Goal: Task Accomplishment & Management: Manage account settings

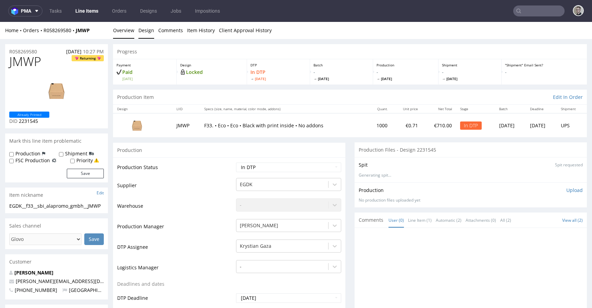
click at [148, 32] on link "Design" at bounding box center [146, 30] width 16 height 17
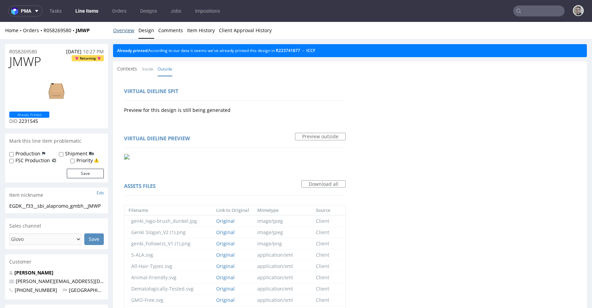
click at [130, 30] on link "Overview" at bounding box center [123, 30] width 21 height 17
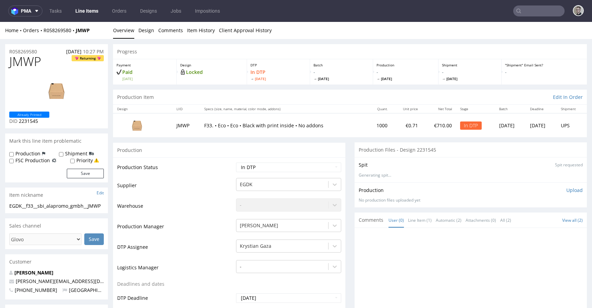
click at [36, 206] on div "EGDK__f33__sbi_alapromo_gmbh__JMWP" at bounding box center [56, 206] width 95 height 7
copy div "EGDK__f33__sbi_alapromo_gmbh__JMWP"
drag, startPoint x: 48, startPoint y: 52, endPoint x: 0, endPoint y: 52, distance: 47.6
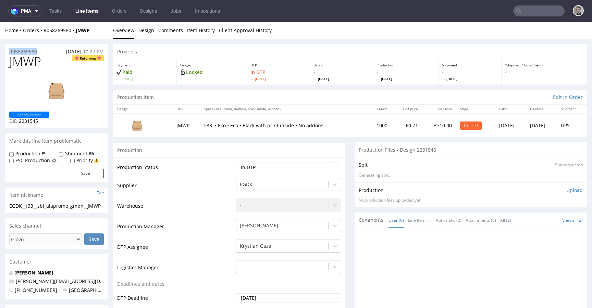
copy p "R058269580"
click at [32, 63] on span "JMWP" at bounding box center [25, 62] width 32 height 14
copy span "JMWP"
click at [569, 190] on p "Upload" at bounding box center [574, 190] width 16 height 7
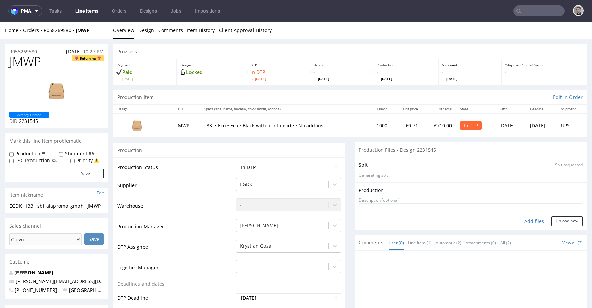
click at [520, 218] on div "Add files" at bounding box center [534, 221] width 34 height 10
type input "C:\fakepath\EGDK__f33__sbi_alapromo_gmbh__JMWP__d2231545__oR058269580__outside.…"
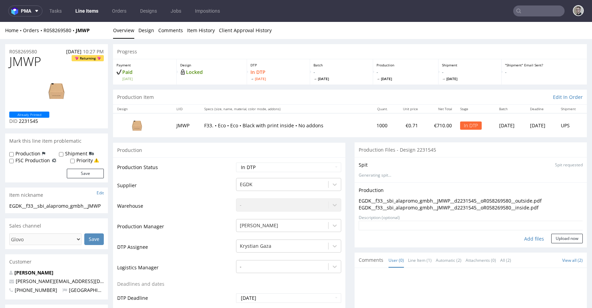
click at [562, 230] on textarea at bounding box center [470, 226] width 224 height 10
click at [562, 237] on button "Upload now" at bounding box center [567, 239] width 32 height 10
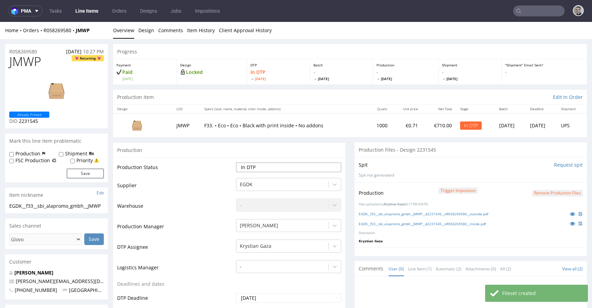
select select "dtp_production_ready"
click at [236, 163] on select "Waiting for Artwork Waiting for Diecut Waiting for Mockup Waiting for DTP Waiti…" at bounding box center [288, 168] width 105 height 10
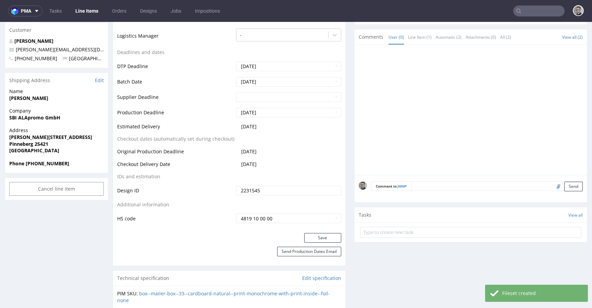
scroll to position [279, 0]
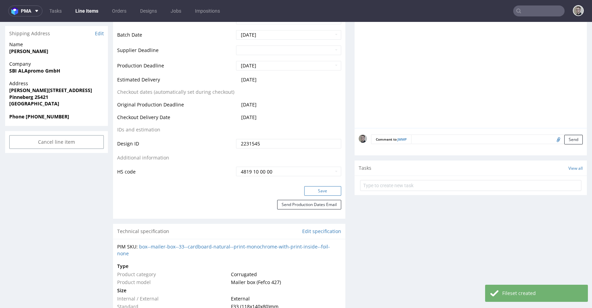
click at [329, 191] on button "Save" at bounding box center [322, 191] width 37 height 10
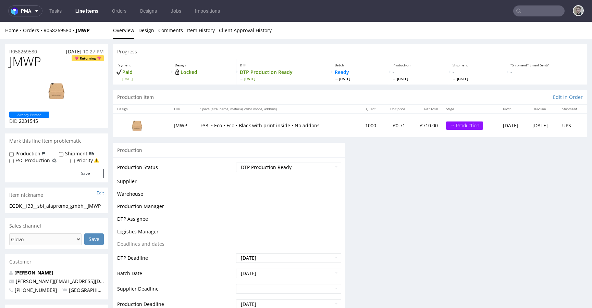
scroll to position [0, 0]
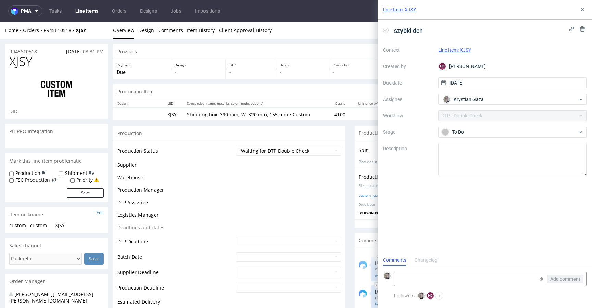
scroll to position [41, 0]
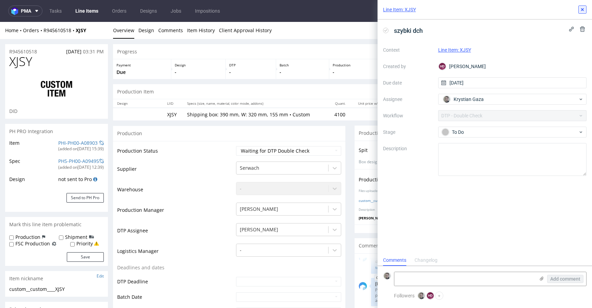
click at [582, 8] on icon at bounding box center [581, 9] width 5 height 5
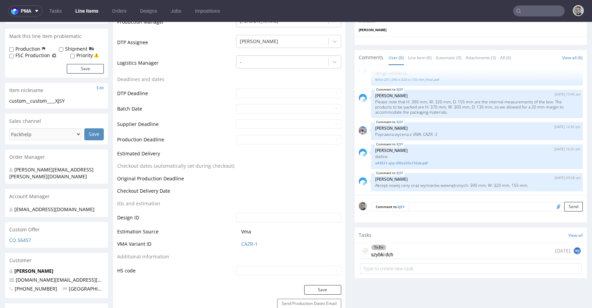
scroll to position [191, 0]
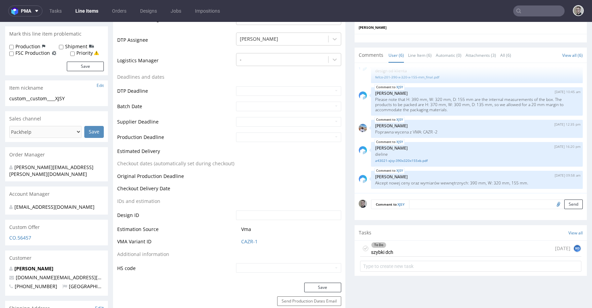
click at [402, 253] on div "To Do szybki dch today KG" at bounding box center [470, 249] width 221 height 16
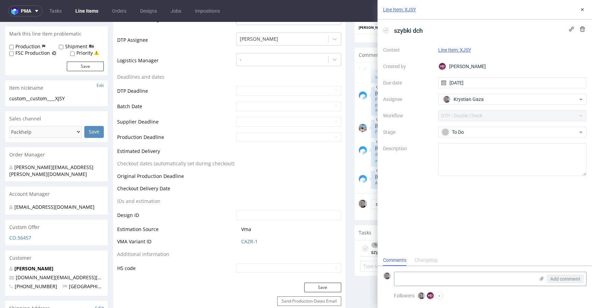
scroll to position [5, 0]
click at [588, 5] on div "Line Item: XJSY" at bounding box center [484, 10] width 214 height 20
click at [584, 10] on icon at bounding box center [581, 9] width 5 height 5
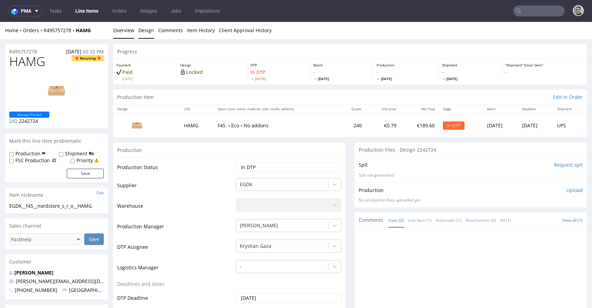
click at [151, 33] on link "Design" at bounding box center [146, 30] width 16 height 17
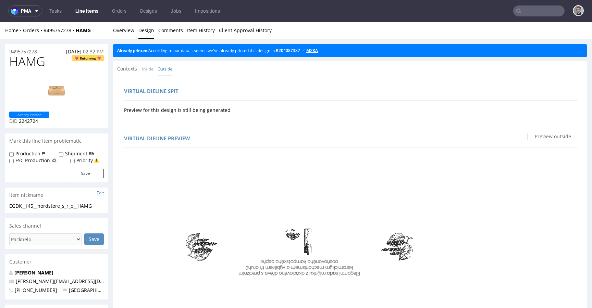
scroll to position [1, 0]
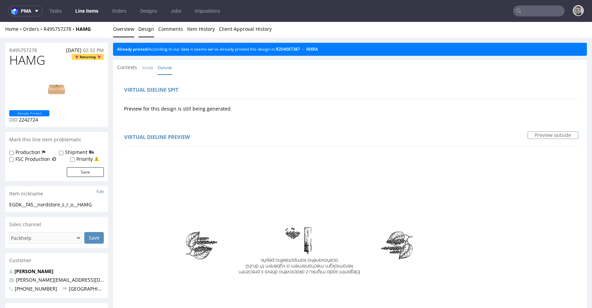
click at [126, 29] on link "Overview" at bounding box center [123, 29] width 21 height 17
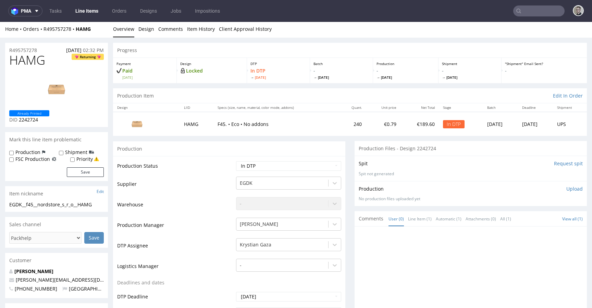
click at [54, 204] on div "EGDK__f45__nordstore_s_r_o__HAMG" at bounding box center [56, 204] width 95 height 7
copy div "EGDK__f45__nordstore_s_r_o__HAMG"
drag, startPoint x: 44, startPoint y: 50, endPoint x: 0, endPoint y: 43, distance: 44.3
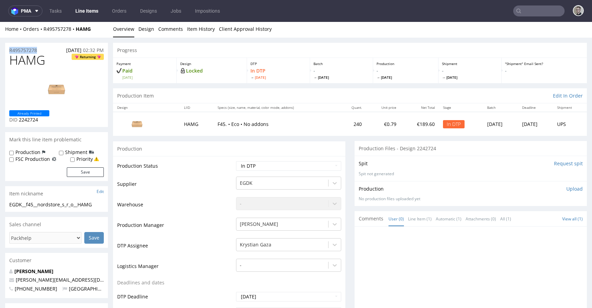
copy p "R495757278"
click at [37, 63] on span "HAMG" at bounding box center [27, 60] width 36 height 14
copy span "HAMG"
drag, startPoint x: 563, startPoint y: 187, endPoint x: 552, endPoint y: 194, distance: 13.1
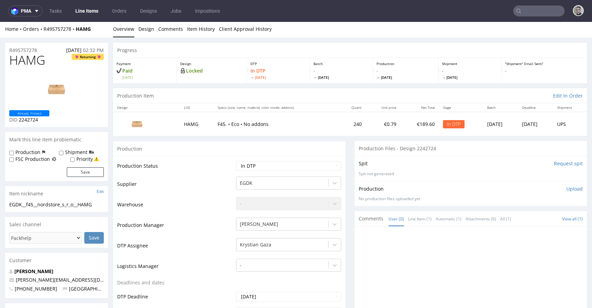
click at [566, 187] on p "Upload" at bounding box center [574, 189] width 16 height 7
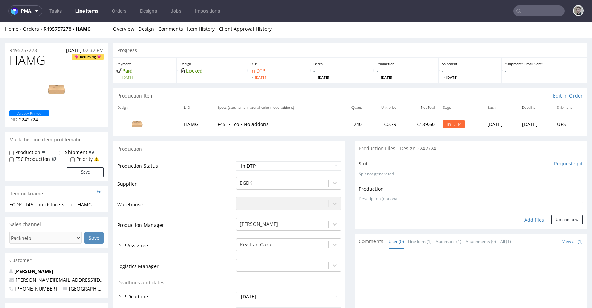
click at [523, 223] on div "Add files" at bounding box center [534, 220] width 34 height 10
type input "C:\fakepath\EGDK__f45__nordstore_s_r_o__HAMG__d2242724__oR495757278__outside.pdf"
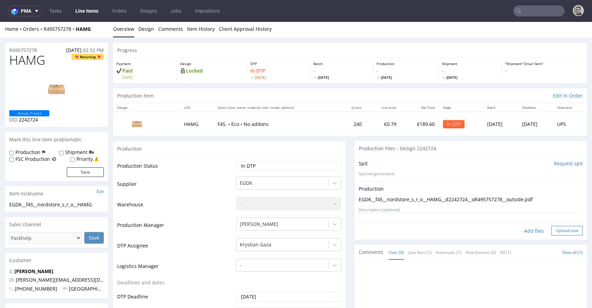
drag, startPoint x: 564, startPoint y: 230, endPoint x: 561, endPoint y: 229, distance: 3.5
click at [565, 230] on button "Upload now" at bounding box center [567, 231] width 32 height 10
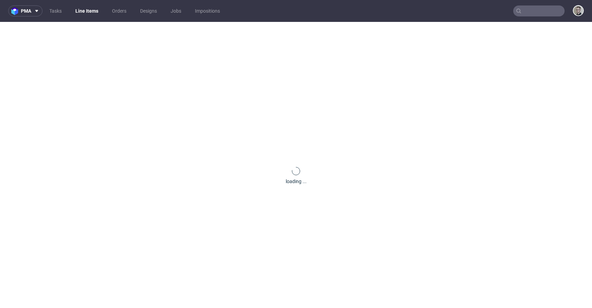
scroll to position [0, 0]
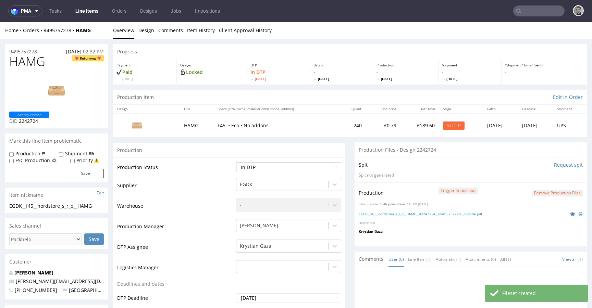
click at [278, 165] on select "Waiting for Artwork Waiting for Diecut Waiting for Mockup Waiting for DTP Waiti…" at bounding box center [288, 168] width 105 height 10
select select "dtp_production_ready"
click at [236, 163] on select "Waiting for Artwork Waiting for Diecut Waiting for Mockup Waiting for DTP Waiti…" at bounding box center [288, 168] width 105 height 10
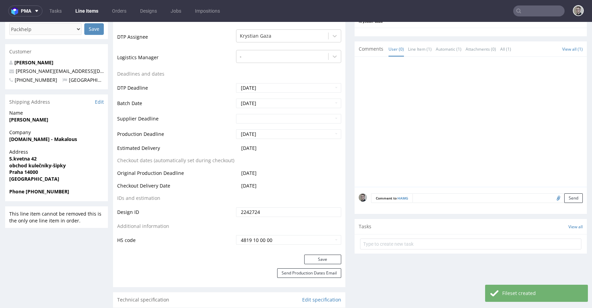
scroll to position [211, 0]
click at [328, 264] on div "Save" at bounding box center [229, 261] width 232 height 14
click at [329, 261] on button "Save" at bounding box center [322, 259] width 37 height 10
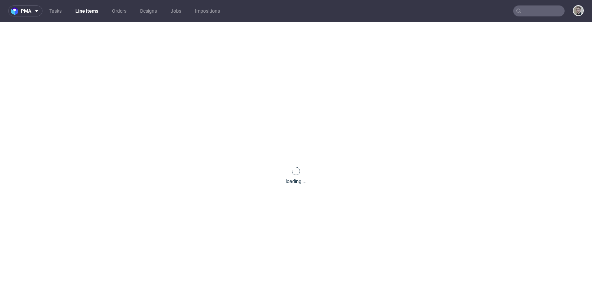
scroll to position [0, 0]
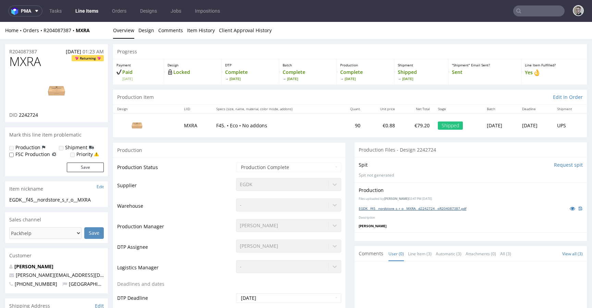
click at [442, 209] on link "EGDK__f45__nordstore_s_r_o__MXRA__d2242724__oR204087387.pdf" at bounding box center [412, 208] width 108 height 5
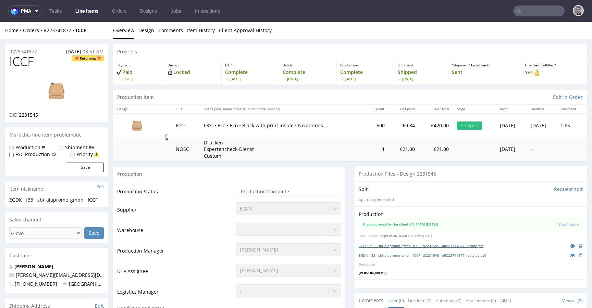
click at [449, 248] on link "EGDK__f33__sbi_alapromo_gmbh__ICCF__d2231545__oR223741877__inside.pdf" at bounding box center [420, 245] width 125 height 5
click at [451, 255] on link "EGDK__f33__sbi_alapromo_gmbh__ICCF__d2231545__oR223741877__outside.pdf" at bounding box center [421, 255] width 127 height 5
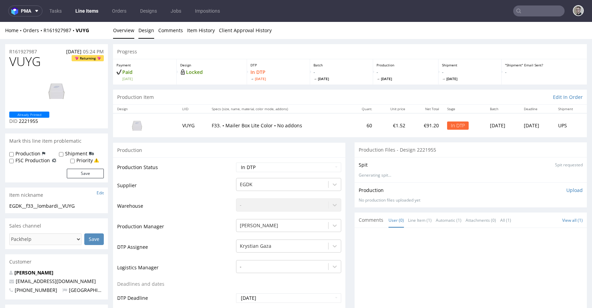
click at [145, 29] on link "Design" at bounding box center [146, 30] width 16 height 17
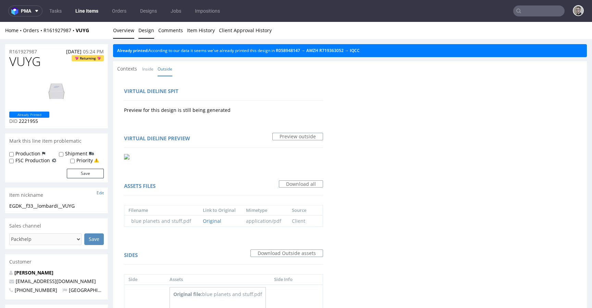
drag, startPoint x: 117, startPoint y: 29, endPoint x: 176, endPoint y: 22, distance: 58.9
click at [117, 29] on link "Overview" at bounding box center [123, 30] width 21 height 17
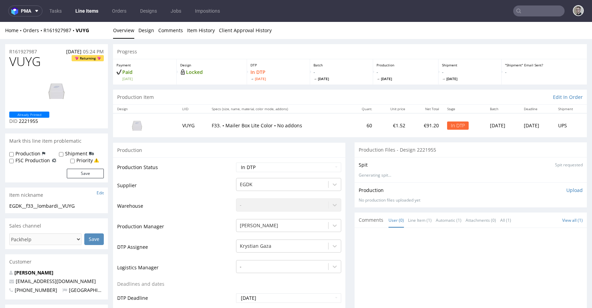
click at [39, 207] on div "EGDK__f33__lombardi__VUYG" at bounding box center [56, 206] width 95 height 7
copy div "EGDK__f33__lombardi__VUYG"
drag, startPoint x: 45, startPoint y: 50, endPoint x: 0, endPoint y: 48, distance: 44.9
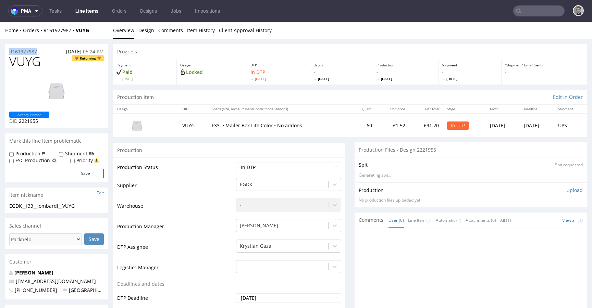
copy p "R161927987"
click at [27, 64] on span "VUYG" at bounding box center [25, 62] width 32 height 14
copy span "VUYG"
click at [568, 188] on p "Upload" at bounding box center [574, 190] width 16 height 7
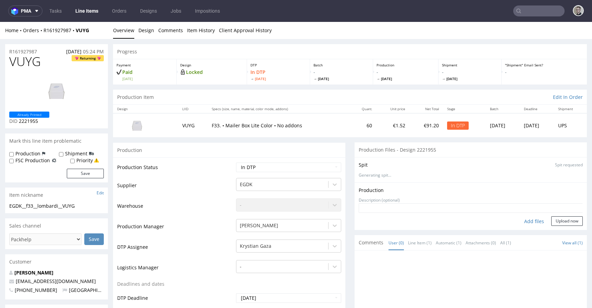
click at [525, 223] on div "Add files" at bounding box center [534, 221] width 34 height 10
type input "C:\fakepath\EGDK__f33__lombardi__VUYG__d2196095__oR161927987__outside.pdf"
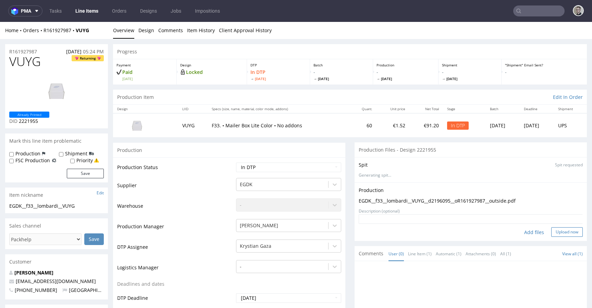
click at [564, 231] on button "Upload now" at bounding box center [567, 232] width 32 height 10
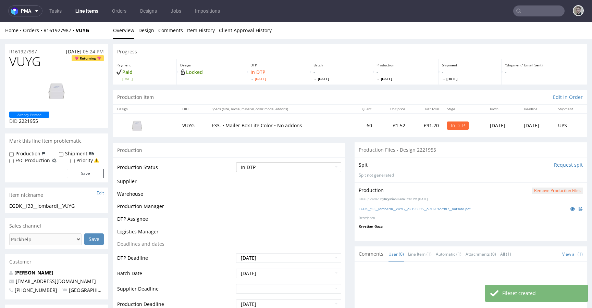
click at [295, 166] on select "Waiting for Artwork Waiting for Diecut Waiting for Mockup Waiting for DTP Waiti…" at bounding box center [288, 168] width 105 height 10
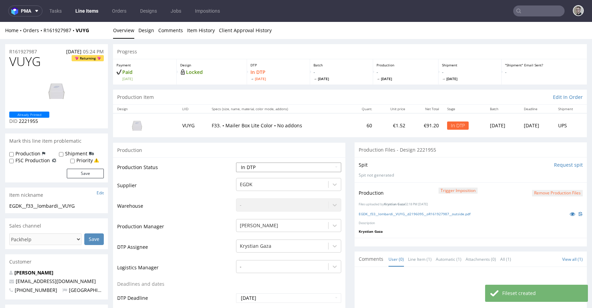
select select "dtp_production_ready"
click at [236, 163] on select "Waiting for Artwork Waiting for Diecut Waiting for Mockup Waiting for DTP Waiti…" at bounding box center [288, 168] width 105 height 10
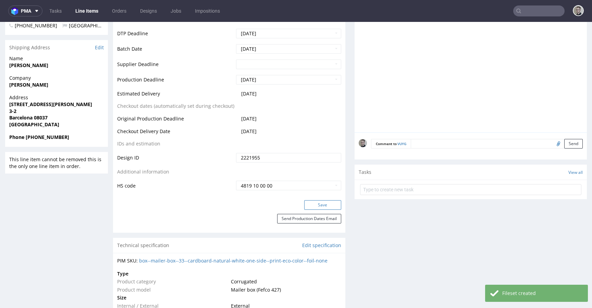
click at [328, 202] on button "Save" at bounding box center [322, 205] width 37 height 10
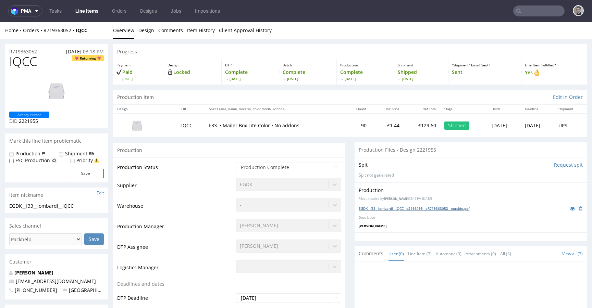
click at [426, 207] on link "EGDK__f33__lombardi__IQCC__d2196095__oR719363052__outside.pdf" at bounding box center [413, 208] width 111 height 5
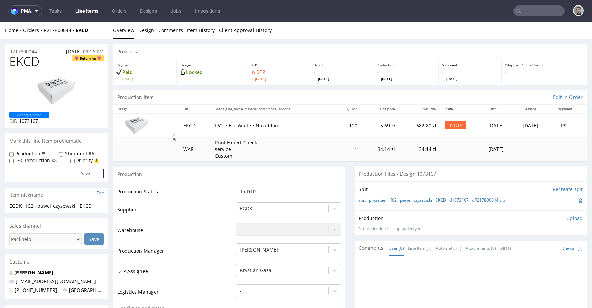
click at [248, 45] on div "Progress" at bounding box center [350, 51] width 474 height 15
click at [139, 31] on link "Design" at bounding box center [146, 30] width 16 height 17
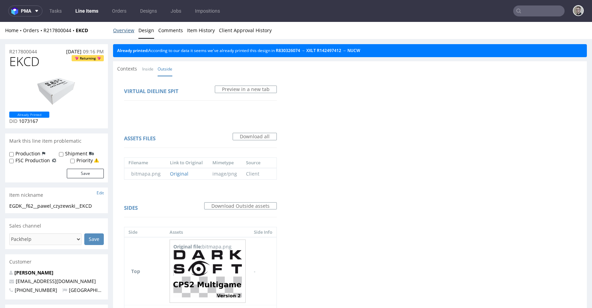
drag, startPoint x: 194, startPoint y: 37, endPoint x: 154, endPoint y: 22, distance: 42.9
click at [131, 27] on link "Overview" at bounding box center [123, 30] width 21 height 17
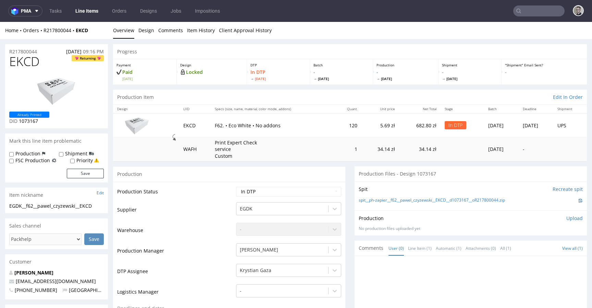
click at [415, 205] on div "Spit Recreate spit spit__ph-zapier__f62__pawel_czyzewski__EKCD__d1073167__oR217…" at bounding box center [470, 195] width 232 height 29
click at [416, 204] on div "spit__ph-zapier__f62__pawel_czyzewski__EKCD__d1073167__oR217800044.zip" at bounding box center [470, 201] width 224 height 8
click at [416, 245] on link "Line Item (1)" at bounding box center [420, 248] width 24 height 15
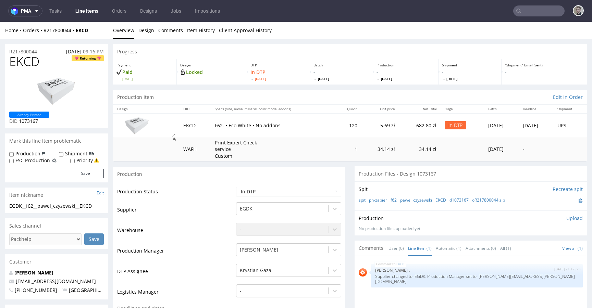
click at [437, 196] on div "Spit Recreate spit spit__ph-zapier__f62__pawel_czyzewski__EKCD__d1073167__oR217…" at bounding box center [470, 195] width 232 height 29
click at [436, 199] on link "spit__ph-zapier__f62__pawel_czyzewski__EKCD__d1073167__oR217800044.zip" at bounding box center [431, 201] width 146 height 6
click at [568, 219] on p "Upload" at bounding box center [574, 218] width 16 height 7
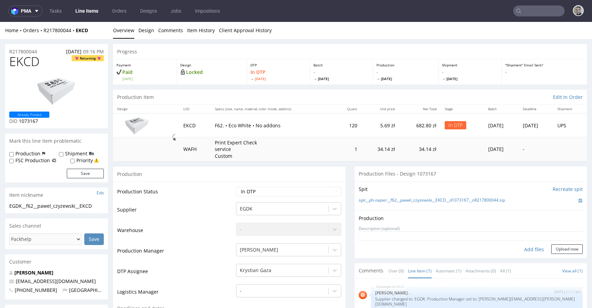
click at [526, 252] on div "Add files" at bounding box center [534, 249] width 34 height 10
type input "C:\fakepath\ph-zapier__f62__pawel_czyzewski__EKCD__d1073167__oR217800044__lates…"
click at [566, 254] on button "Upload now" at bounding box center [567, 249] width 32 height 10
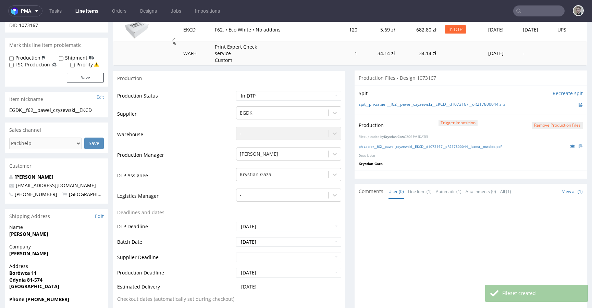
scroll to position [105, 0]
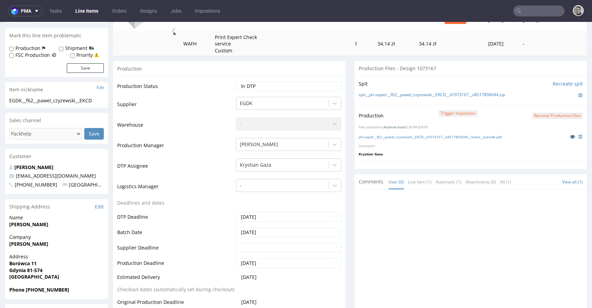
click at [569, 135] on icon at bounding box center [571, 136] width 5 height 5
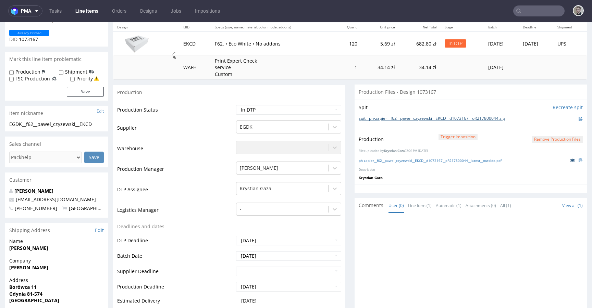
scroll to position [48, 0]
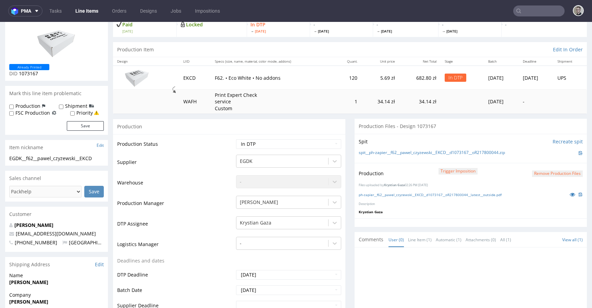
click at [537, 171] on form "Remove production files" at bounding box center [557, 173] width 51 height 7
click at [537, 171] on button "Remove production files" at bounding box center [557, 174] width 51 height 7
click at [532, 161] on link "Yes" at bounding box center [536, 158] width 20 height 10
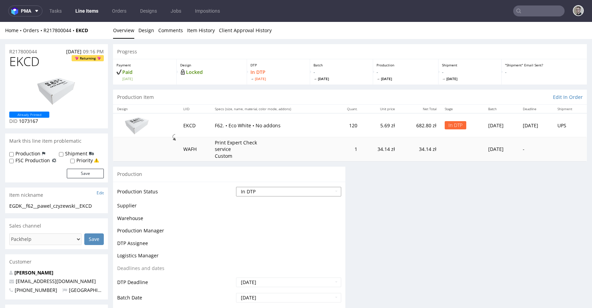
scroll to position [0, 0]
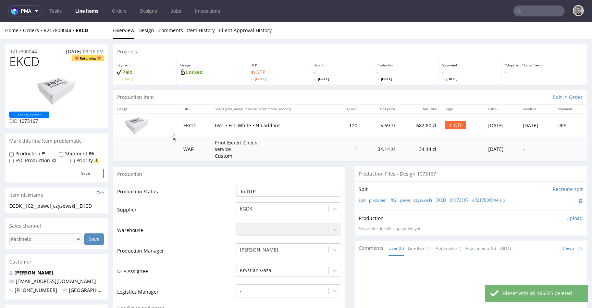
click at [294, 190] on select "Waiting for Artwork Waiting for Diecut Waiting for Mockup Waiting for DTP Waiti…" at bounding box center [288, 192] width 105 height 10
select select "dtp_ca_needed"
click at [236, 187] on select "Waiting for Artwork Waiting for Diecut Waiting for Mockup Waiting for DTP Waiti…" at bounding box center [288, 192] width 105 height 10
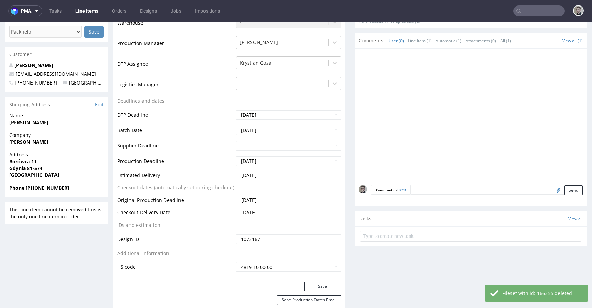
scroll to position [209, 0]
click at [315, 285] on button "Save" at bounding box center [322, 286] width 37 height 10
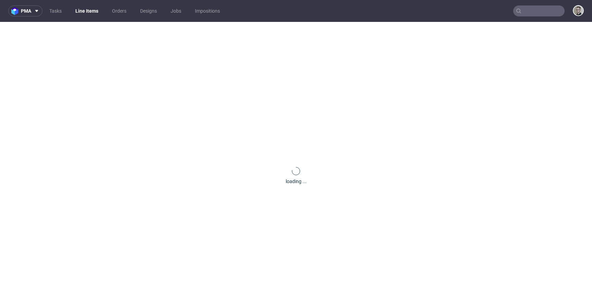
scroll to position [0, 0]
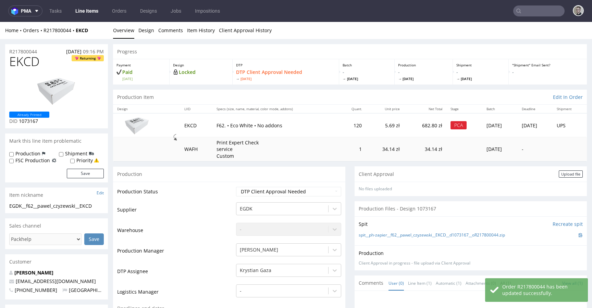
click at [558, 174] on div "Upload file" at bounding box center [570, 174] width 24 height 7
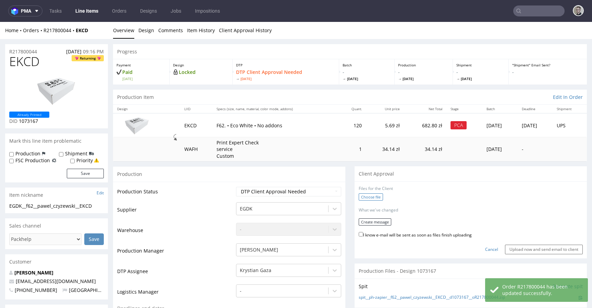
click at [369, 199] on label "Choose file" at bounding box center [370, 196] width 24 height 7
click at [0, 22] on input "Choose file" at bounding box center [0, 22] width 0 height 0
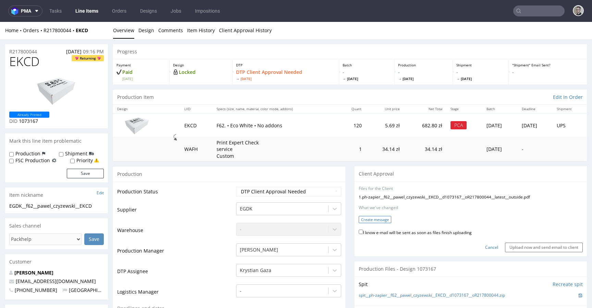
click at [382, 221] on button "Create message" at bounding box center [374, 219] width 33 height 7
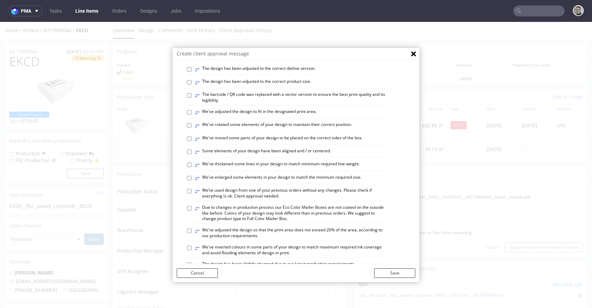
scroll to position [286, 0]
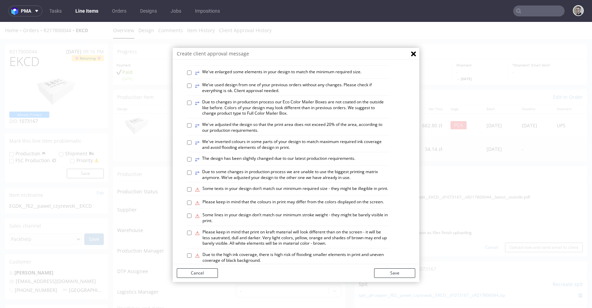
click at [249, 94] on label "⥂ We’ve used design from one of your previous orders without any changes. Pleas…" at bounding box center [292, 88] width 194 height 12
click at [191, 88] on input "⥂ We’ve used design from one of your previous orders without any changes. Pleas…" at bounding box center [189, 86] width 4 height 4
checkbox input "true"
drag, startPoint x: 403, startPoint y: 272, endPoint x: 405, endPoint y: 264, distance: 7.8
click at [403, 272] on button "Save" at bounding box center [394, 273] width 41 height 10
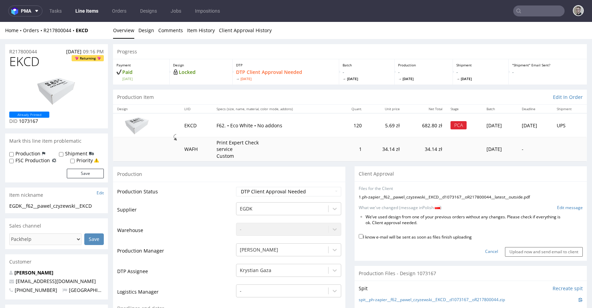
click at [454, 234] on label "I know e-mail will be sent as soon as files finish uploading" at bounding box center [414, 237] width 113 height 8
click at [363, 234] on input "I know e-mail will be sent as soon as files finish uploading" at bounding box center [360, 236] width 4 height 4
checkbox input "true"
click at [512, 252] on input "Upload now and send email to client" at bounding box center [544, 252] width 78 height 10
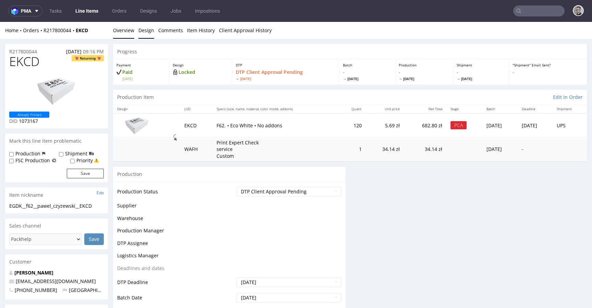
scroll to position [0, 0]
click at [152, 31] on link "Design" at bounding box center [146, 30] width 16 height 17
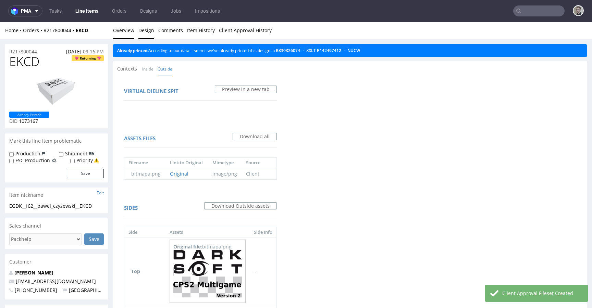
click at [124, 28] on link "Overview" at bounding box center [123, 30] width 21 height 17
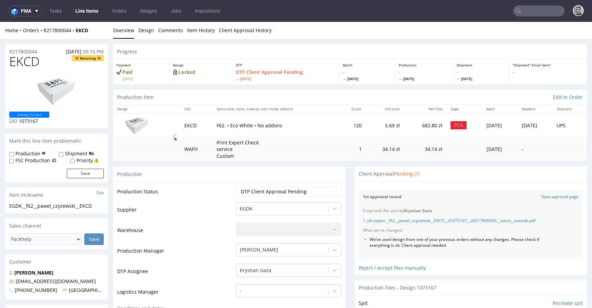
click at [33, 63] on span "EKCD" at bounding box center [24, 62] width 30 height 14
copy span "EKCD"
drag, startPoint x: 451, startPoint y: 244, endPoint x: 364, endPoint y: 239, distance: 86.8
click at [364, 239] on ul "We’ve used design from one of your previous orders without any changes. Please …" at bounding box center [471, 243] width 216 height 12
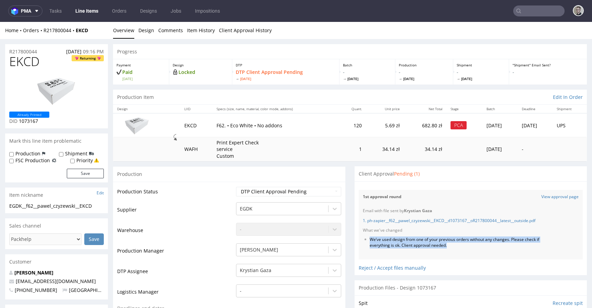
copy li "We’ve used design from one of your previous orders without any changes. Please …"
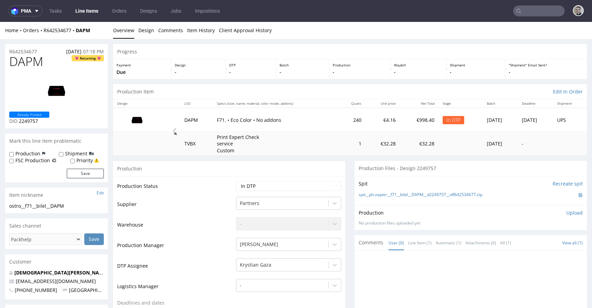
click at [428, 175] on div "Production Files - Design 2249757" at bounding box center [470, 168] width 232 height 15
click at [431, 192] on div "spit__ph-zapier__f71__bilel__DAPM__d2249757__oR642534677.zip" at bounding box center [470, 195] width 224 height 8
click at [433, 195] on link "spit__ph-zapier__f71__bilel__DAPM__d2249757__oR642534677.zip" at bounding box center [420, 195] width 124 height 6
click at [555, 185] on input "Recreate spit" at bounding box center [567, 183] width 30 height 7
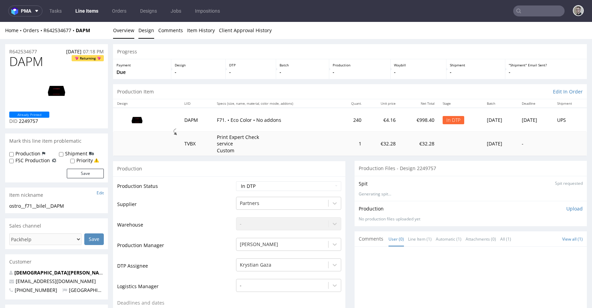
click at [145, 27] on link "Design" at bounding box center [146, 30] width 16 height 17
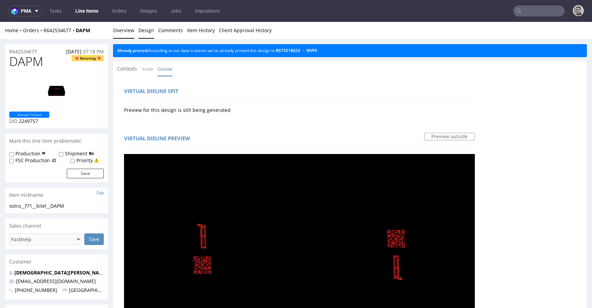
click at [121, 33] on link "Overview" at bounding box center [123, 30] width 21 height 17
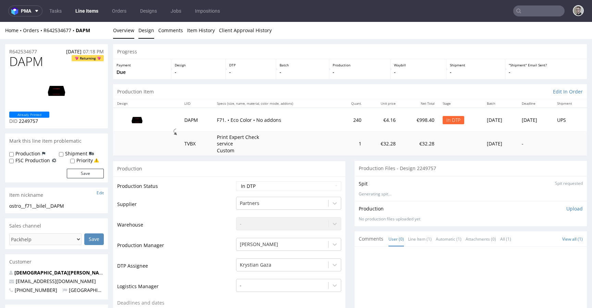
drag, startPoint x: 135, startPoint y: 35, endPoint x: 138, endPoint y: 34, distance: 3.4
click at [135, 35] on div "Home Orders R642534677 DAPM Overview Design Comments Item History Client Approv…" at bounding box center [296, 30] width 592 height 17
click at [143, 35] on link "Design" at bounding box center [146, 30] width 16 height 17
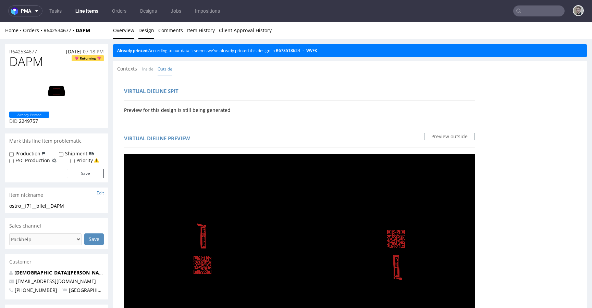
click at [124, 30] on link "Overview" at bounding box center [123, 30] width 21 height 17
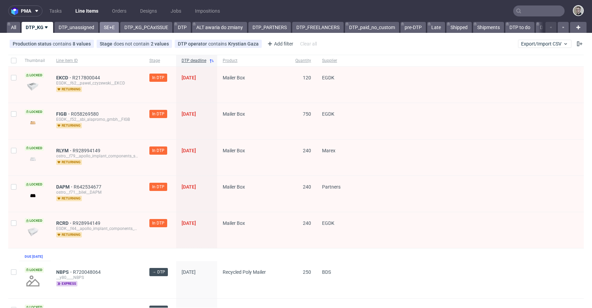
click at [111, 26] on link "SE+E" at bounding box center [109, 27] width 19 height 11
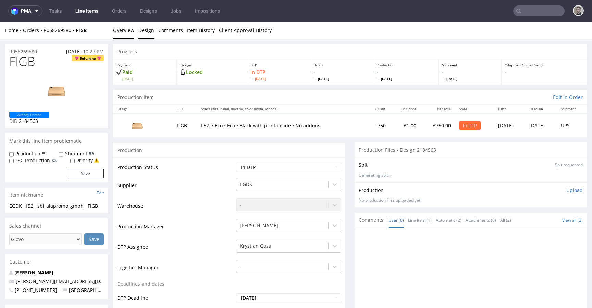
click at [147, 33] on link "Design" at bounding box center [146, 30] width 16 height 17
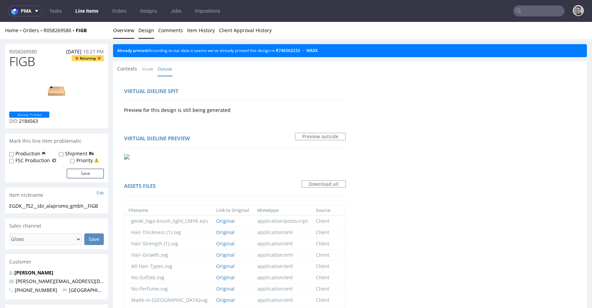
click at [120, 30] on link "Overview" at bounding box center [123, 30] width 21 height 17
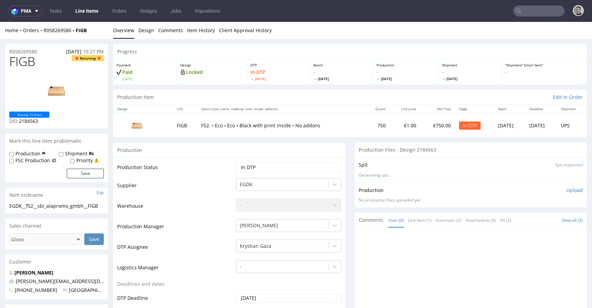
click at [56, 210] on div "EGDK__f52__sbi_alapromo_gmbh__FIGB EGDK__f52 __sbi_alapromo_gmbh__FIGB Update" at bounding box center [56, 208] width 103 height 11
click at [57, 209] on div "EGDK__f52__sbi_alapromo_gmbh__FIGB" at bounding box center [56, 206] width 95 height 7
copy div "EGDK__f52__sbi_alapromo_gmbh__FIGB"
drag, startPoint x: 47, startPoint y: 53, endPoint x: 0, endPoint y: 49, distance: 46.7
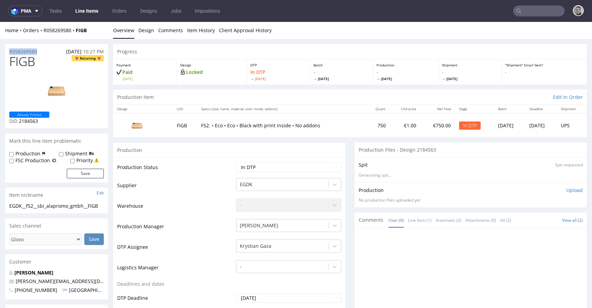
copy p "R058269580"
click at [24, 59] on span "FIGB" at bounding box center [22, 62] width 26 height 14
click at [23, 59] on span "FIGB" at bounding box center [22, 62] width 26 height 14
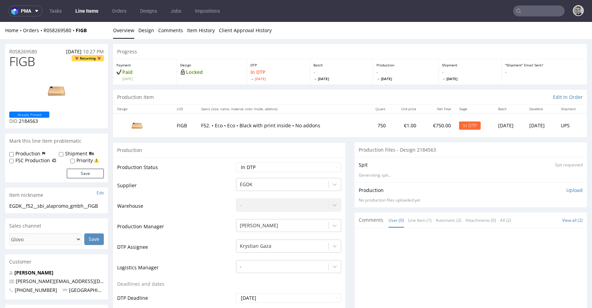
click at [22, 59] on span "FIGB" at bounding box center [22, 62] width 26 height 14
copy span "FIGB"
drag, startPoint x: 563, startPoint y: 190, endPoint x: 522, endPoint y: 210, distance: 45.3
click at [566, 190] on p "Upload" at bounding box center [574, 190] width 16 height 7
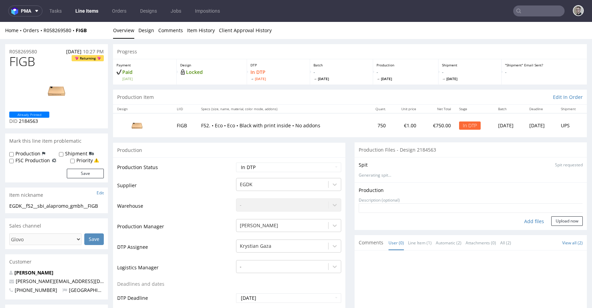
click at [528, 217] on div "Add files" at bounding box center [534, 221] width 34 height 10
type input "C:\fakepath\EGDK__f52__sbi_alapromo_gmbh__FIGB__d2184563__oR058269580__outside.…"
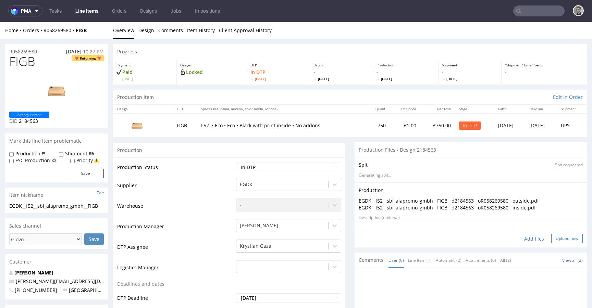
click at [569, 234] on button "Upload now" at bounding box center [567, 239] width 32 height 10
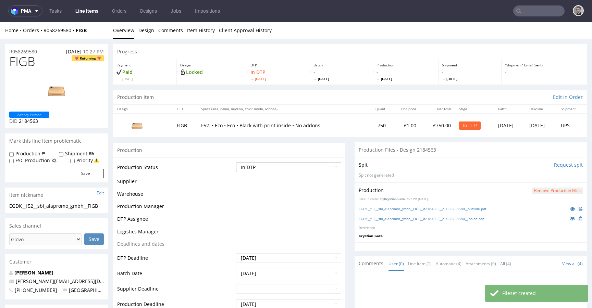
click at [299, 167] on select "Waiting for Artwork Waiting for Diecut Waiting for Mockup Waiting for DTP Waiti…" at bounding box center [288, 168] width 105 height 10
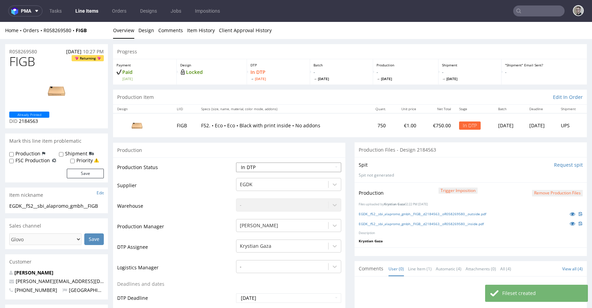
select select "dtp_production_ready"
click at [236, 163] on select "Waiting for Artwork Waiting for Diecut Waiting for Mockup Waiting for DTP Waiti…" at bounding box center [288, 168] width 105 height 10
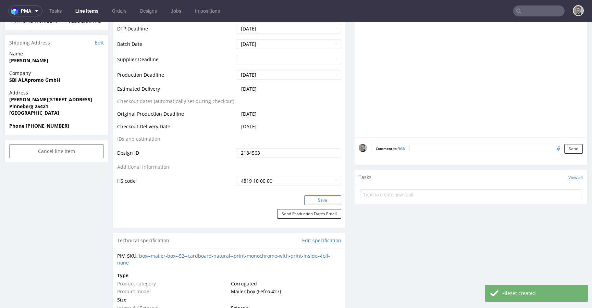
click at [323, 205] on button "Save" at bounding box center [322, 201] width 37 height 10
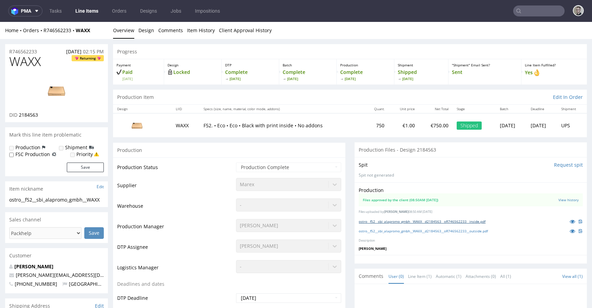
click at [396, 222] on link "ostro__f52__sbi_alapromo_gmbh__WAXX__d2184563__oR746562233__inside.pdf" at bounding box center [421, 221] width 127 height 5
click at [403, 232] on link "ostro__f52__sbi_alapromo_gmbh__WAXX__d2184563__oR746562233__outside.pdf" at bounding box center [422, 231] width 129 height 5
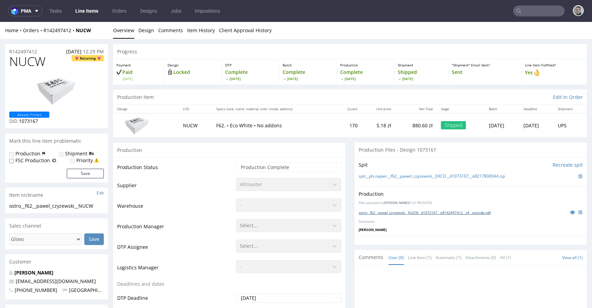
click at [439, 211] on link "ostro__f62__pawel_czyzewski__NUCW__d1073167__oR142497412__v4__outside.pdf" at bounding box center [424, 212] width 132 height 5
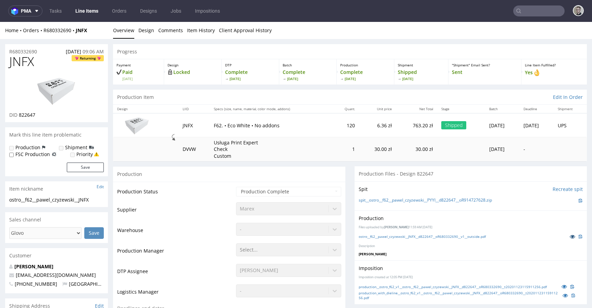
click at [569, 235] on icon at bounding box center [571, 236] width 5 height 5
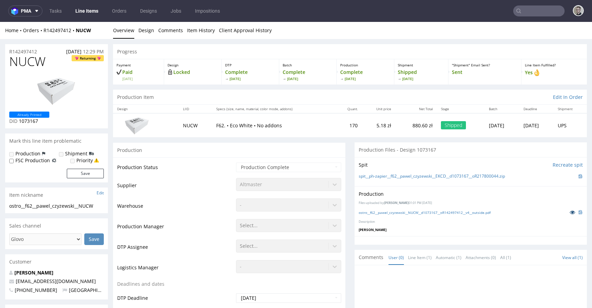
click at [569, 211] on icon at bounding box center [571, 212] width 5 height 5
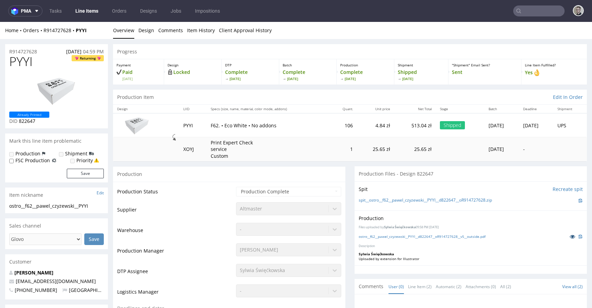
click at [569, 235] on icon at bounding box center [571, 236] width 5 height 5
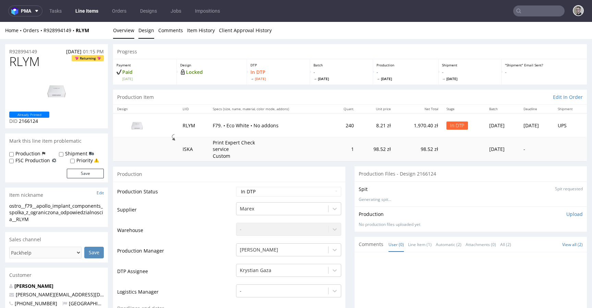
click at [144, 31] on link "Design" at bounding box center [146, 30] width 16 height 17
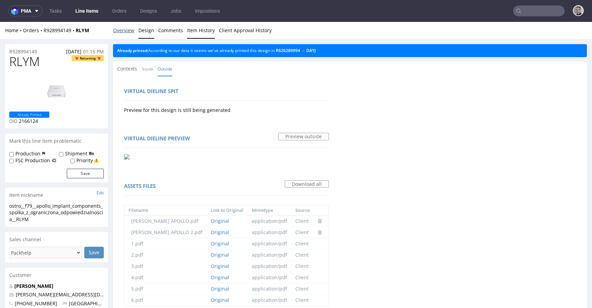
drag, startPoint x: 120, startPoint y: 36, endPoint x: 193, endPoint y: 32, distance: 73.7
click at [120, 36] on link "Overview" at bounding box center [123, 30] width 21 height 17
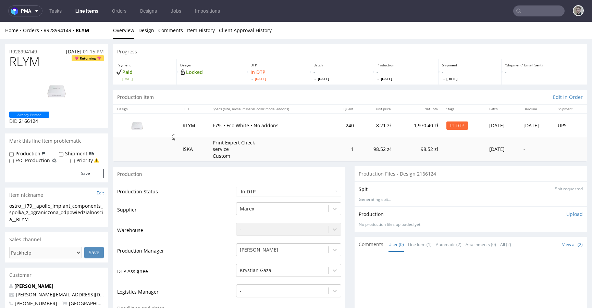
click at [49, 216] on div "ostro__f79__apollo_implant_components_spolka_z_ograniczona_odpowiedzialnoscia__…" at bounding box center [56, 213] width 95 height 20
drag, startPoint x: 47, startPoint y: 50, endPoint x: 0, endPoint y: 43, distance: 47.1
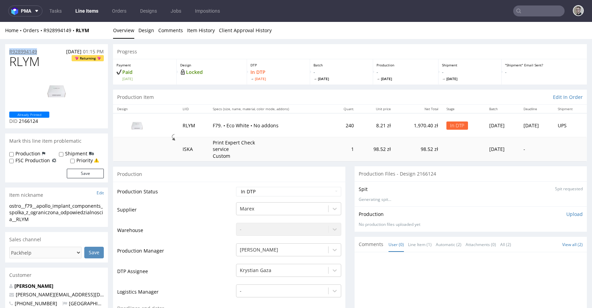
copy p "R928994149"
click at [30, 61] on span "RLYM" at bounding box center [24, 62] width 30 height 14
copy span "RLYM"
click at [566, 214] on p "Upload" at bounding box center [574, 214] width 16 height 7
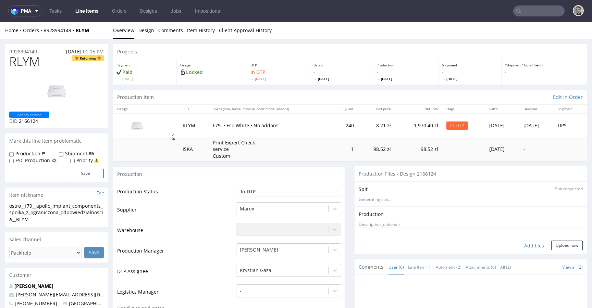
click at [530, 243] on div "Add files" at bounding box center [534, 246] width 34 height 10
type input "C:\fakepath\ostro__f79__apollo_implant_components_spolka_z_ograniczona_odpowied…"
click at [572, 253] on div "Production Upload No production files uploaded yet Description (optional) Add f…" at bounding box center [470, 230] width 232 height 48
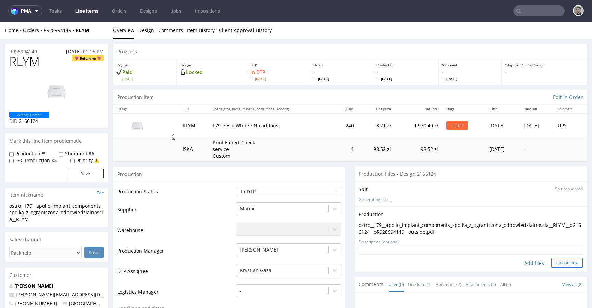
click at [559, 259] on button "Upload now" at bounding box center [567, 263] width 32 height 10
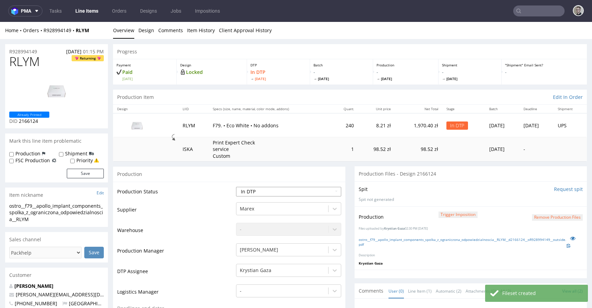
select select "dtp_production_ready"
click at [236, 187] on select "Waiting for Artwork Waiting for Diecut Waiting for Mockup Waiting for DTP Waiti…" at bounding box center [288, 192] width 105 height 10
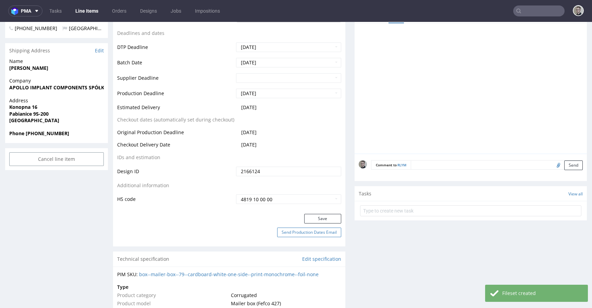
scroll to position [302, 0]
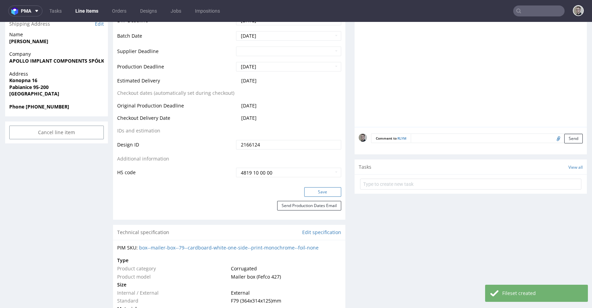
click at [324, 189] on button "Save" at bounding box center [322, 192] width 37 height 10
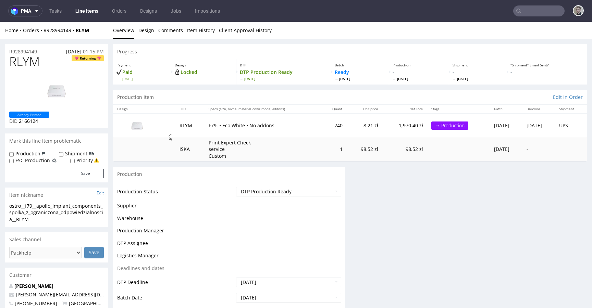
scroll to position [0, 0]
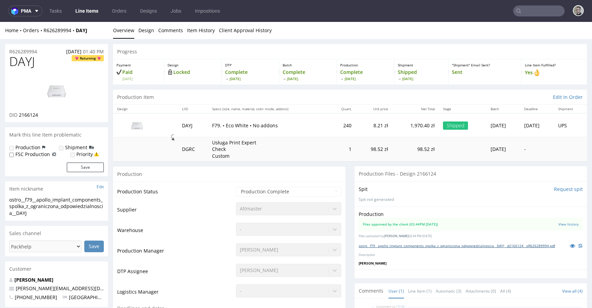
click at [434, 247] on link "ostro__f79__apollo_implant_components_spolka_z_ograniczona_odpowiedzialnoscia__…" at bounding box center [456, 245] width 196 height 5
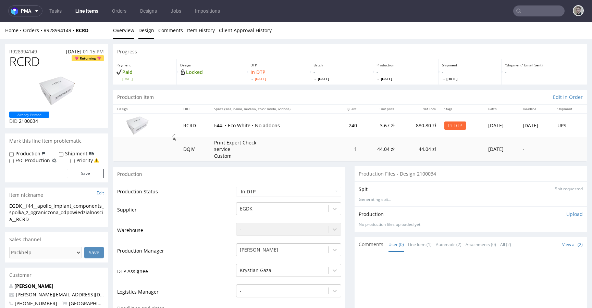
click at [150, 33] on link "Design" at bounding box center [146, 30] width 16 height 17
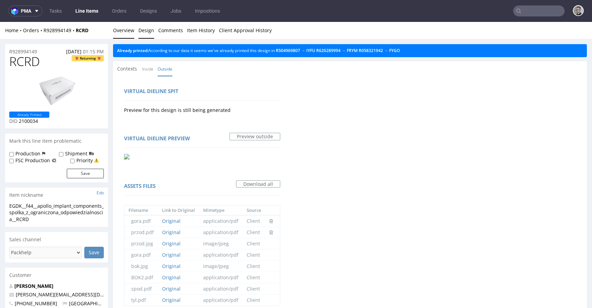
drag, startPoint x: 118, startPoint y: 31, endPoint x: 121, endPoint y: 24, distance: 7.1
click at [118, 31] on link "Overview" at bounding box center [123, 30] width 21 height 17
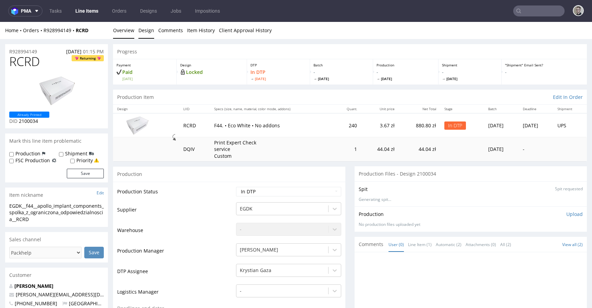
click at [147, 31] on link "Design" at bounding box center [146, 30] width 16 height 17
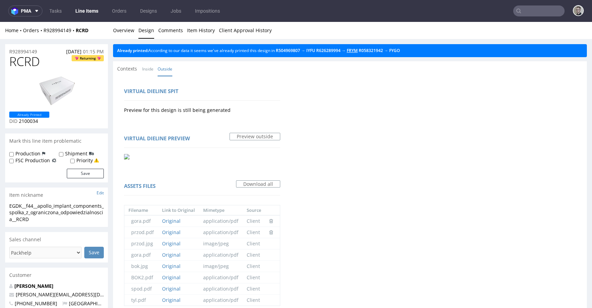
drag, startPoint x: 360, startPoint y: 50, endPoint x: 251, endPoint y: 32, distance: 109.7
click at [126, 27] on link "Overview" at bounding box center [123, 30] width 21 height 17
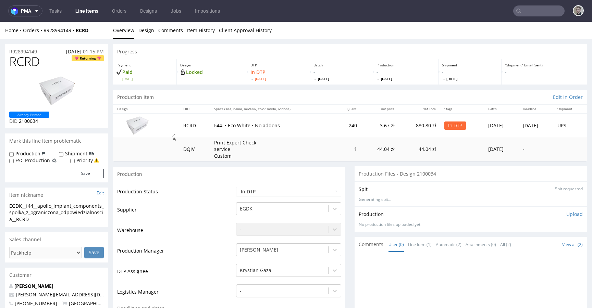
click at [49, 216] on div "EGDK__f44__apollo_implant_components_spolka_z_ograniczona_odpowiedzialnoscia__R…" at bounding box center [56, 213] width 95 height 20
copy div "EGDK__f44__apollo_implant_components_spolka_z_ograniczona_odpowiedzialnoscia__R…"
drag, startPoint x: 45, startPoint y: 51, endPoint x: 0, endPoint y: 53, distance: 44.9
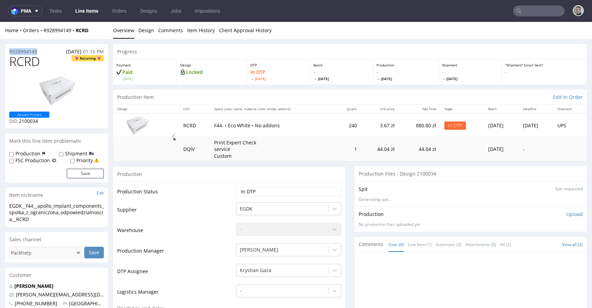
copy p "R928994149"
click at [23, 61] on span "RCRD" at bounding box center [24, 62] width 30 height 14
copy span "RCRD"
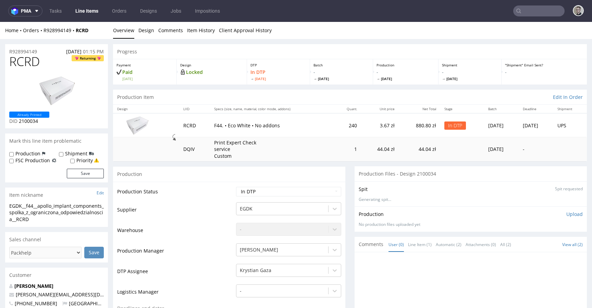
click at [572, 209] on div "Production Upload No production files uploaded yet Description (optional) Add f…" at bounding box center [470, 218] width 232 height 25
click at [569, 213] on p "Upload" at bounding box center [574, 214] width 16 height 7
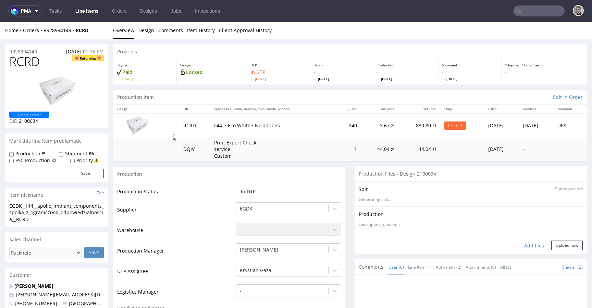
click at [520, 245] on div "Add files" at bounding box center [534, 246] width 34 height 10
type input "C:\fakepath\EGDK__f44__apollo_implant_components_spolka_z_ograniczona_odpowiedz…"
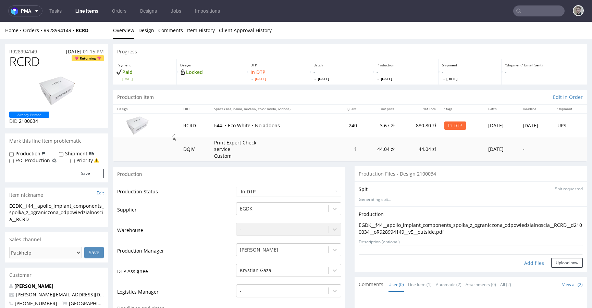
click at [555, 256] on form "Add files Upload now" at bounding box center [470, 256] width 224 height 23
click at [557, 260] on button "Upload now" at bounding box center [567, 263] width 32 height 10
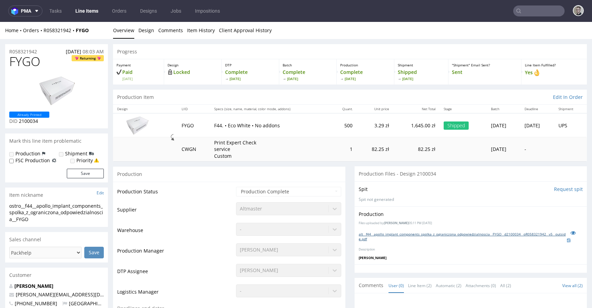
click at [411, 234] on link "alt__f44__apollo_implant_components_spolka_z_ograniczona_odpowiedzialnoscia__FY…" at bounding box center [462, 237] width 208 height 10
click at [416, 234] on link "ostro__f44__apollo_implant_components_spolka_z_ograniczona_odpowiedzialnoscia__…" at bounding box center [462, 237] width 208 height 10
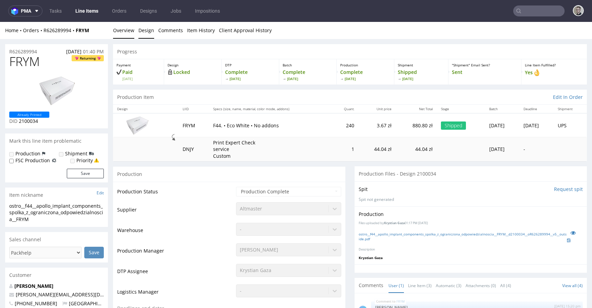
click at [147, 32] on link "Design" at bounding box center [146, 30] width 16 height 17
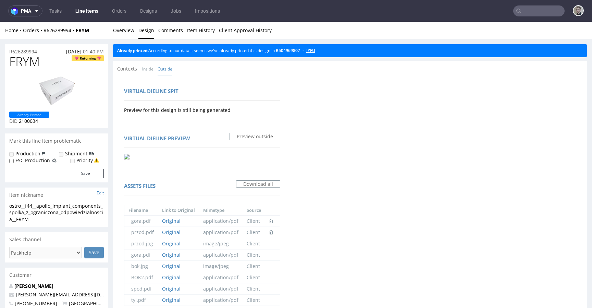
click at [315, 53] on link "IYFU" at bounding box center [310, 51] width 9 height 6
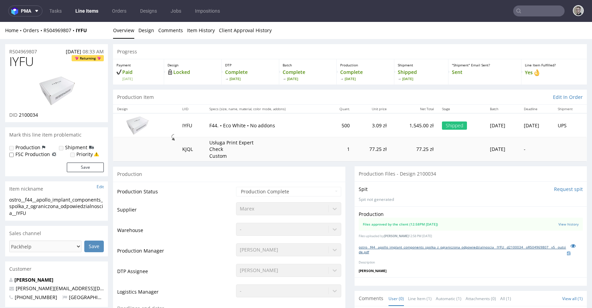
click at [397, 247] on link "ostro__f44__apollo_implant_components_spolka_z_ograniczona_odpowiedzialnoscia__…" at bounding box center [462, 250] width 208 height 10
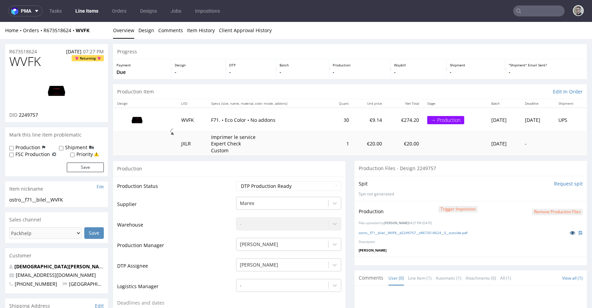
click at [569, 232] on icon at bounding box center [571, 232] width 5 height 5
click at [174, 17] on nav "pma Tasks Line Items Orders Designs Jobs Impositions" at bounding box center [296, 11] width 592 height 22
click at [193, 28] on link "Item History" at bounding box center [201, 30] width 28 height 17
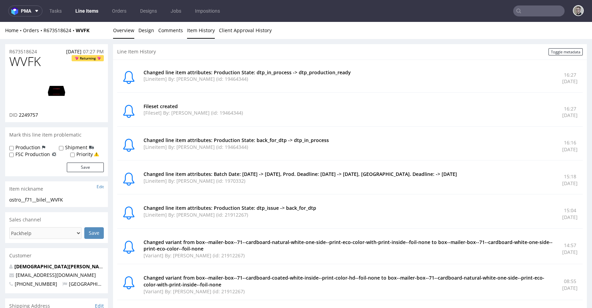
click at [126, 30] on link "Overview" at bounding box center [123, 30] width 21 height 17
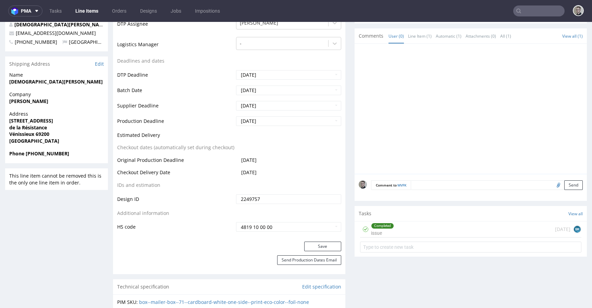
scroll to position [369, 0]
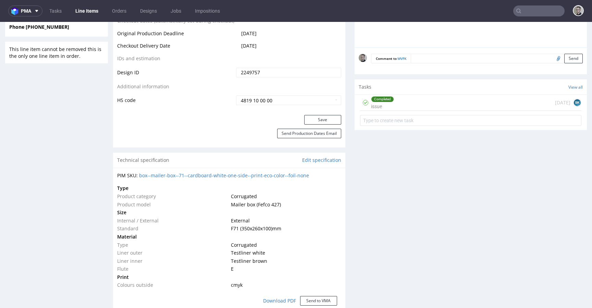
click at [445, 103] on div "Completed issue 4 days ago BK" at bounding box center [470, 103] width 221 height 16
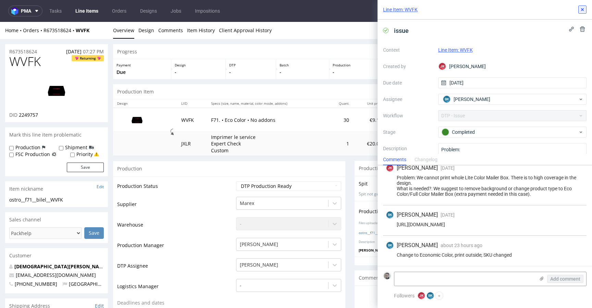
click at [583, 10] on icon at bounding box center [581, 9] width 5 height 5
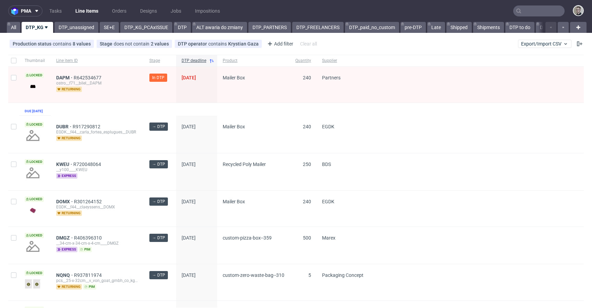
click at [79, 22] on nav "pma Tasks Line Items Orders Designs Jobs Impositions" at bounding box center [296, 11] width 592 height 22
click at [80, 26] on link "DTP_unassigned" at bounding box center [76, 27] width 44 height 11
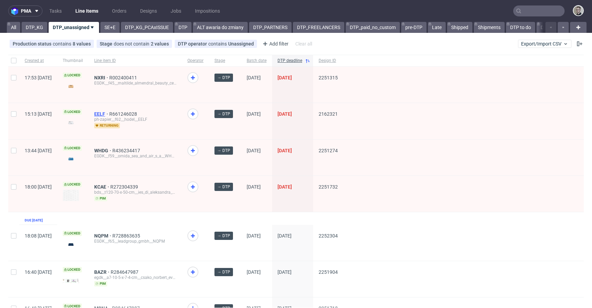
click at [109, 113] on span "EELF" at bounding box center [101, 113] width 15 height 5
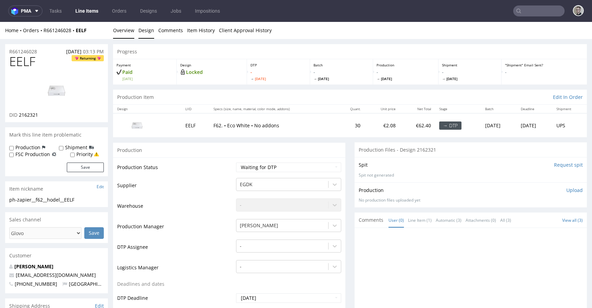
drag, startPoint x: 146, startPoint y: 24, endPoint x: 143, endPoint y: 27, distance: 4.1
click at [146, 24] on link "Design" at bounding box center [146, 30] width 16 height 17
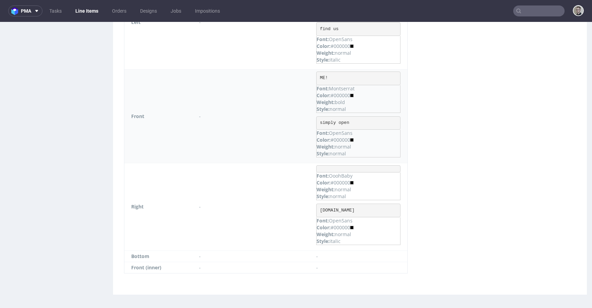
scroll to position [2, 0]
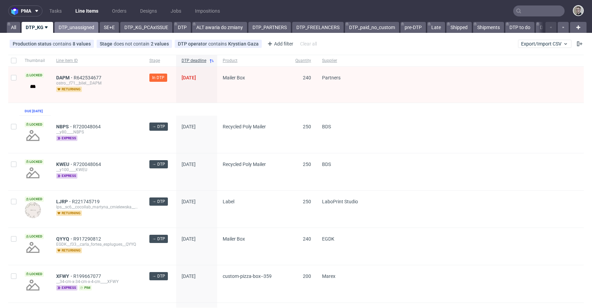
click at [81, 30] on link "DTP_unassigned" at bounding box center [76, 27] width 44 height 11
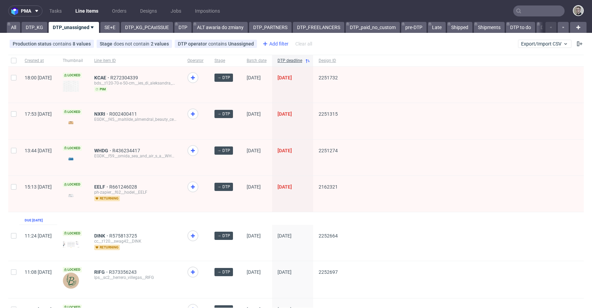
click at [267, 40] on div "Add filter" at bounding box center [275, 43] width 30 height 11
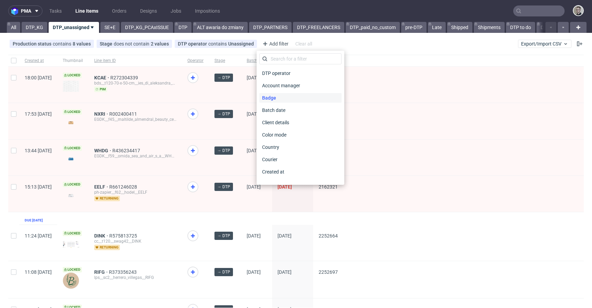
click at [277, 99] on span "Badge" at bounding box center [269, 98] width 20 height 10
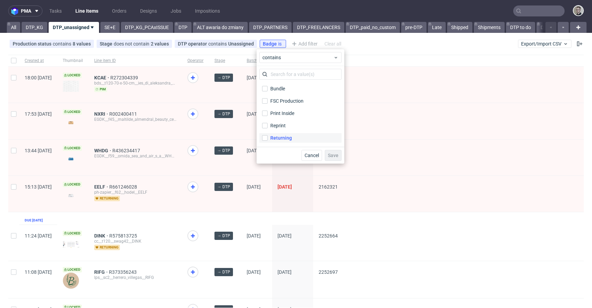
click at [285, 139] on div "Returning" at bounding box center [281, 138] width 22 height 7
click at [267, 139] on input "Returning" at bounding box center [264, 137] width 5 height 5
checkbox input "true"
click at [325, 149] on div "Cancel Save" at bounding box center [300, 155] width 88 height 17
click at [330, 154] on span "Save" at bounding box center [333, 155] width 11 height 5
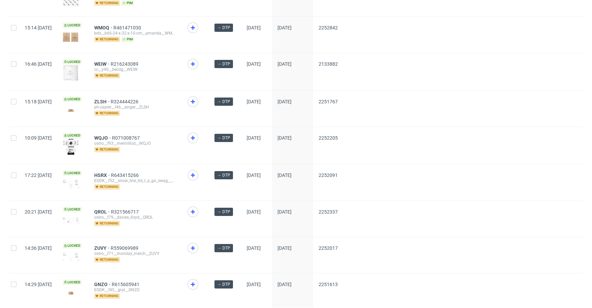
scroll to position [916, 0]
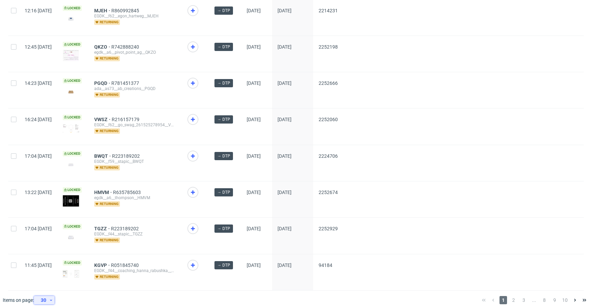
click at [46, 295] on div "30" at bounding box center [43, 300] width 12 height 10
click at [54, 261] on div "60" at bounding box center [46, 263] width 19 height 15
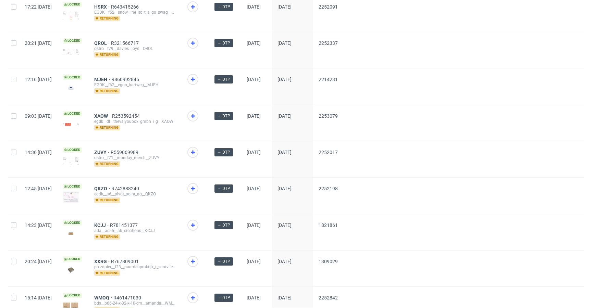
scroll to position [1321, 0]
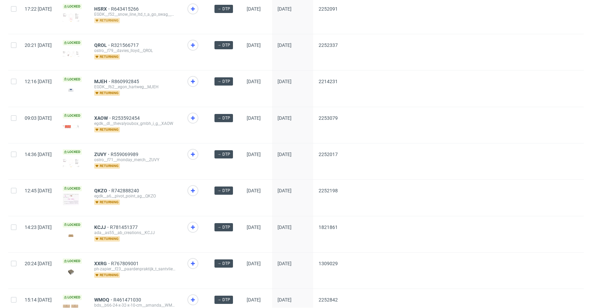
drag, startPoint x: 122, startPoint y: 42, endPoint x: 122, endPoint y: 16, distance: 26.4
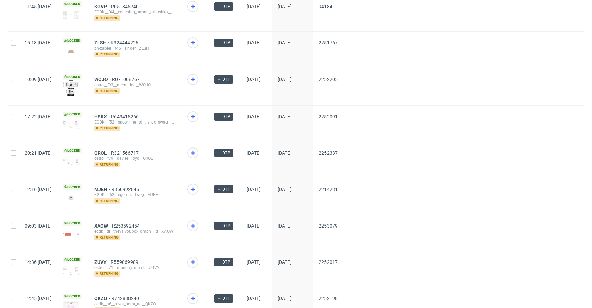
scroll to position [1210, 0]
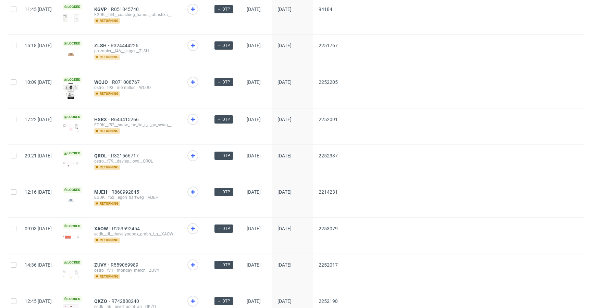
drag, startPoint x: 121, startPoint y: 76, endPoint x: 121, endPoint y: 51, distance: 25.0
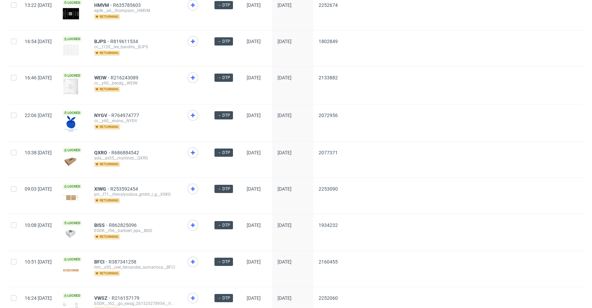
scroll to position [811, 0]
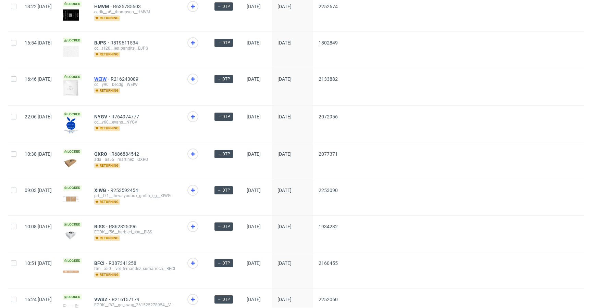
drag, startPoint x: 125, startPoint y: 72, endPoint x: 123, endPoint y: 75, distance: 3.7
drag, startPoint x: 123, startPoint y: 3, endPoint x: 133, endPoint y: 9, distance: 12.2
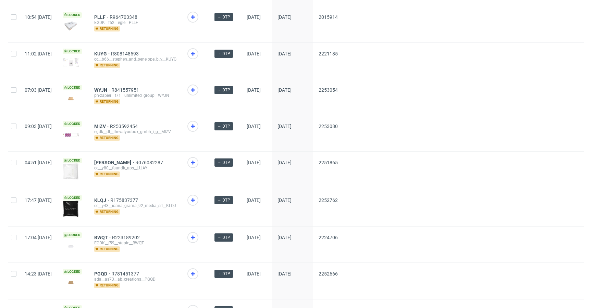
scroll to position [498, 0]
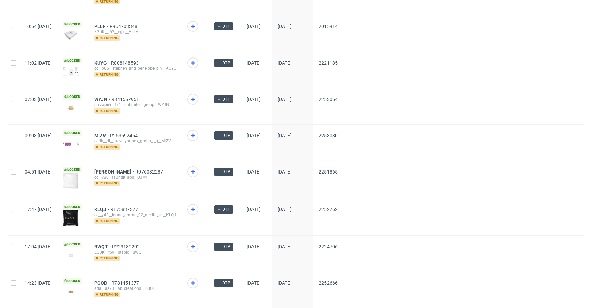
drag, startPoint x: 126, startPoint y: 62, endPoint x: 122, endPoint y: 40, distance: 21.6
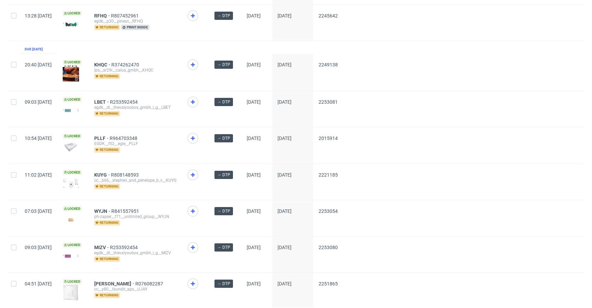
scroll to position [373, 0]
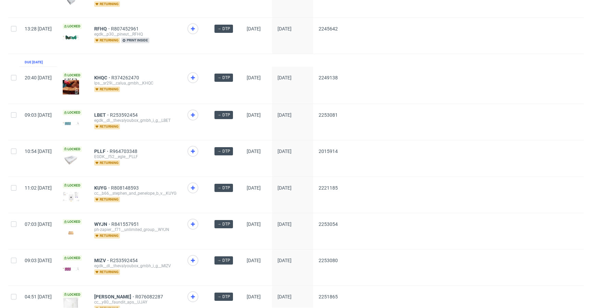
drag, startPoint x: 123, startPoint y: 111, endPoint x: 125, endPoint y: 102, distance: 9.4
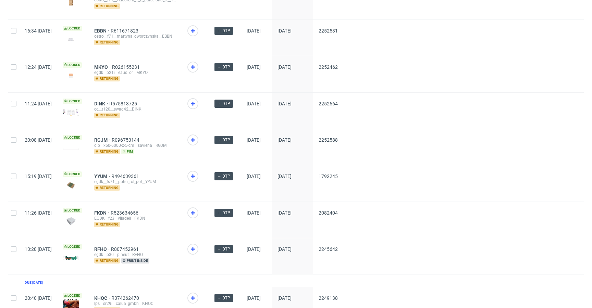
scroll to position [156, 0]
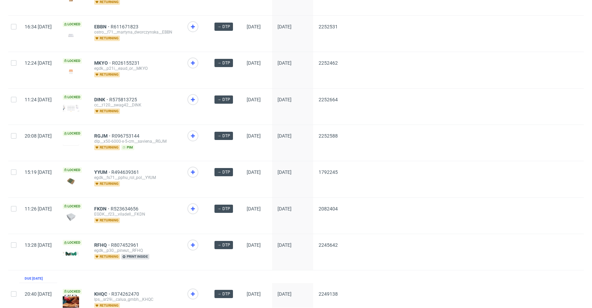
drag, startPoint x: 124, startPoint y: 244, endPoint x: 125, endPoint y: 231, distance: 12.7
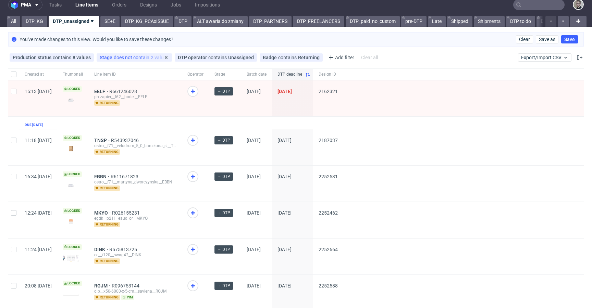
scroll to position [2, 0]
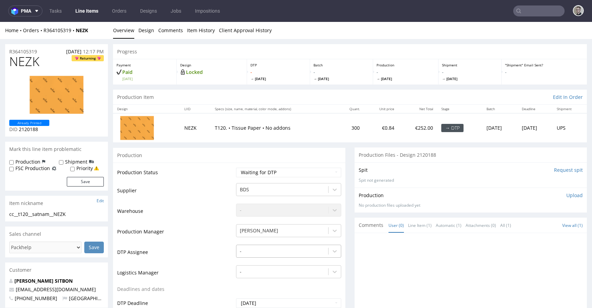
click at [274, 254] on div "-" at bounding box center [288, 250] width 105 height 10
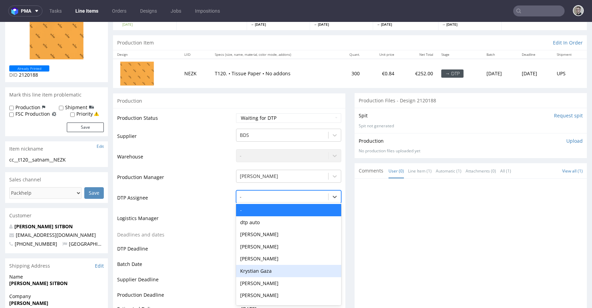
click at [266, 272] on div "Krystian Gaza" at bounding box center [288, 271] width 105 height 12
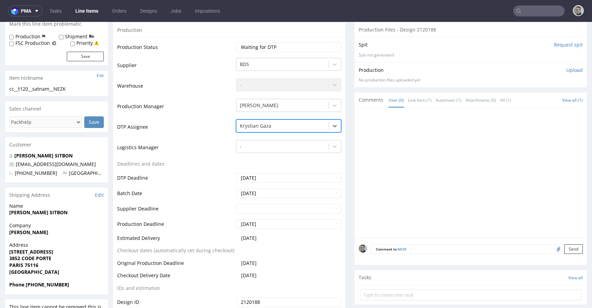
scroll to position [279, 0]
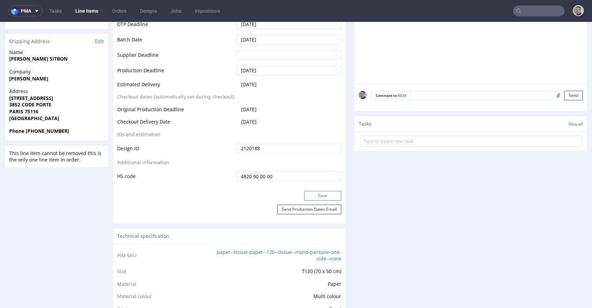
click at [313, 194] on button "Save" at bounding box center [322, 196] width 37 height 10
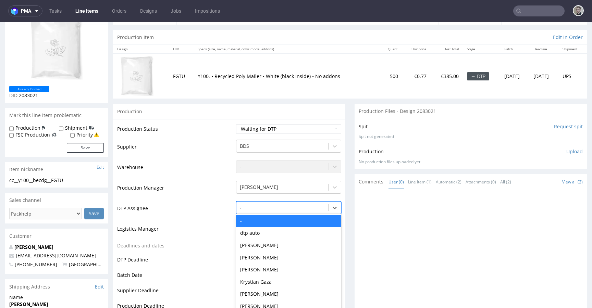
click at [255, 211] on div "- selected, 1 of 31. 31 results available. Use Up and Down to choose options, p…" at bounding box center [288, 206] width 105 height 10
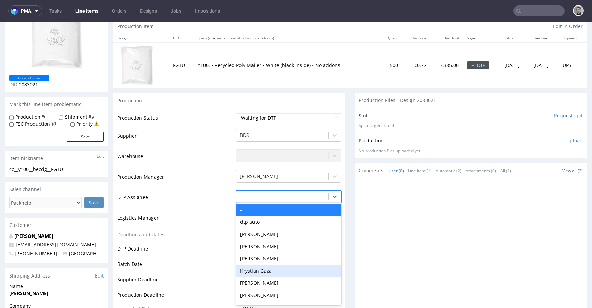
click at [258, 272] on div "Krystian Gaza" at bounding box center [288, 271] width 105 height 12
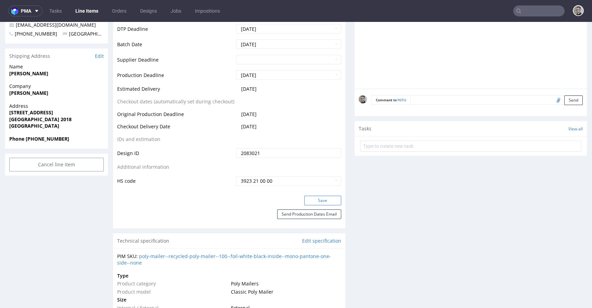
click at [319, 202] on button "Save" at bounding box center [322, 201] width 37 height 10
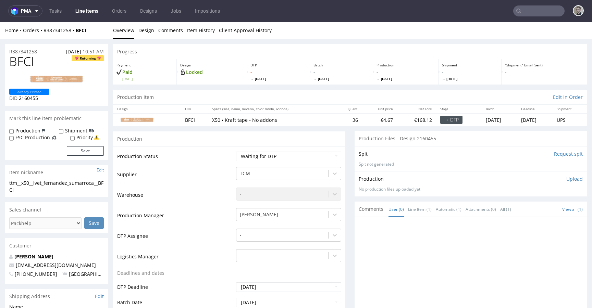
click at [273, 226] on td "Gajda Filip" at bounding box center [287, 217] width 107 height 21
click at [273, 230] on div "-" at bounding box center [288, 234] width 105 height 10
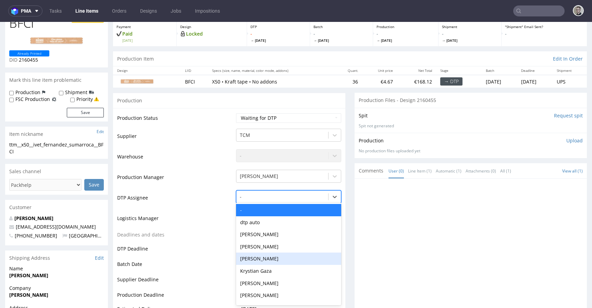
click at [266, 267] on div "Krystian Gaza" at bounding box center [288, 271] width 105 height 12
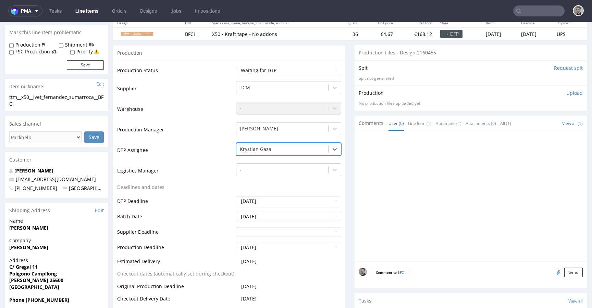
scroll to position [266, 0]
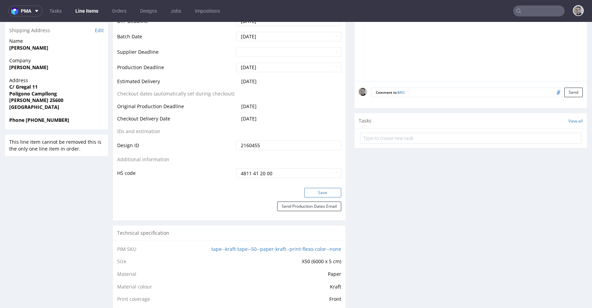
click at [313, 194] on button "Save" at bounding box center [322, 193] width 37 height 10
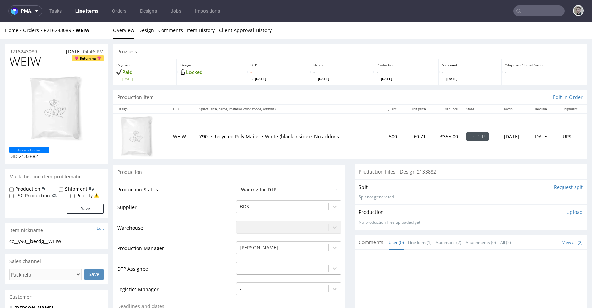
click at [281, 269] on div "-" at bounding box center [288, 267] width 105 height 10
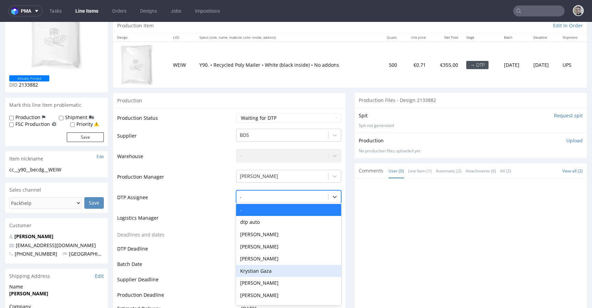
click at [278, 269] on div "Krystian Gaza" at bounding box center [288, 271] width 105 height 12
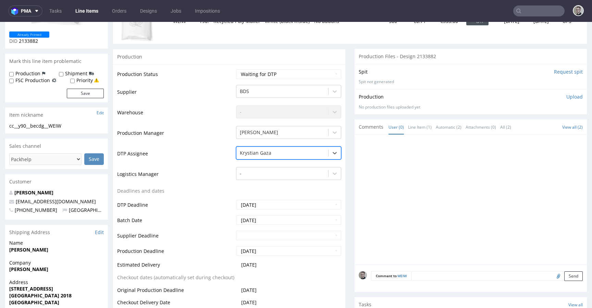
scroll to position [209, 0]
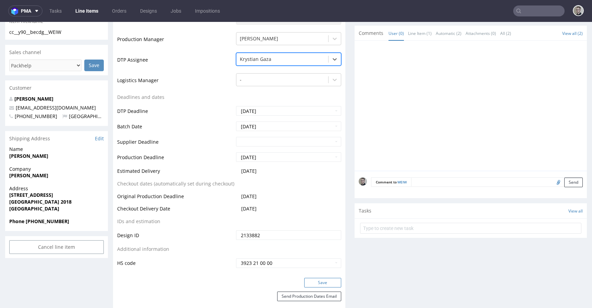
click at [316, 281] on button "Save" at bounding box center [322, 283] width 37 height 10
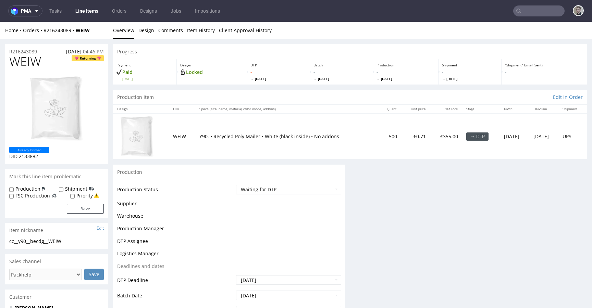
scroll to position [0, 0]
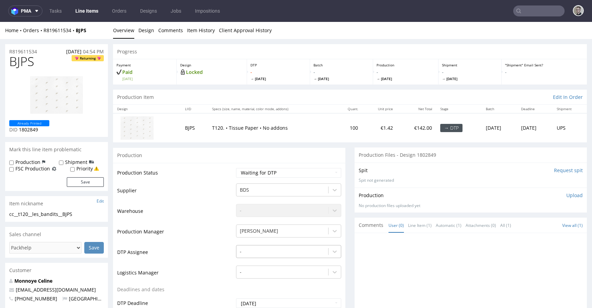
click at [265, 252] on div "-" at bounding box center [288, 250] width 105 height 10
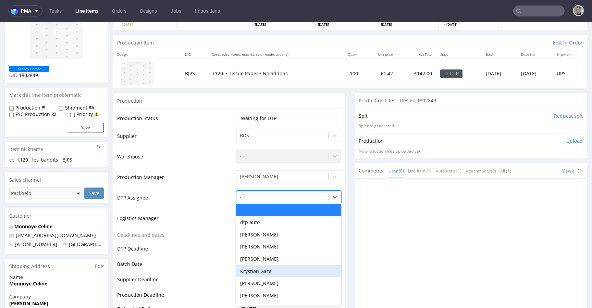
drag, startPoint x: 265, startPoint y: 271, endPoint x: 279, endPoint y: 246, distance: 29.0
click at [266, 271] on div "Krystian Gaza" at bounding box center [288, 271] width 105 height 12
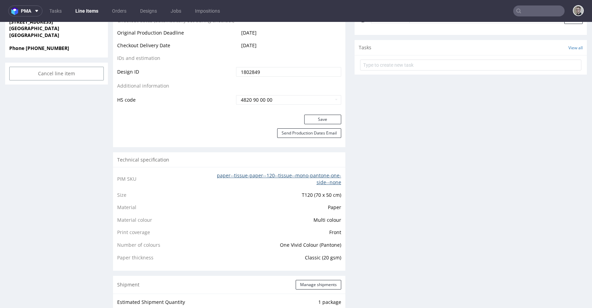
scroll to position [374, 0]
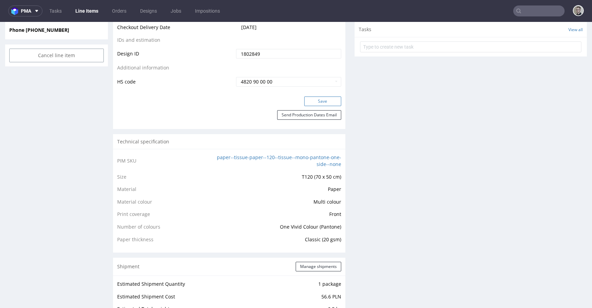
click at [324, 100] on button "Save" at bounding box center [322, 102] width 37 height 10
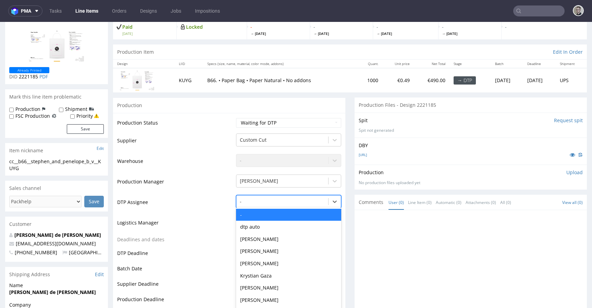
click at [281, 205] on div "- selected, 1 of 31. 31 results available. Use Up and Down to choose options, p…" at bounding box center [288, 200] width 105 height 10
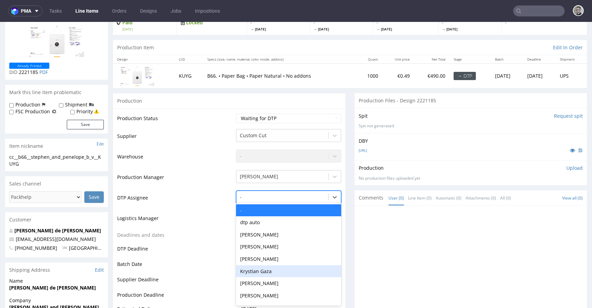
click at [276, 270] on div "Krystian Gaza" at bounding box center [288, 271] width 105 height 12
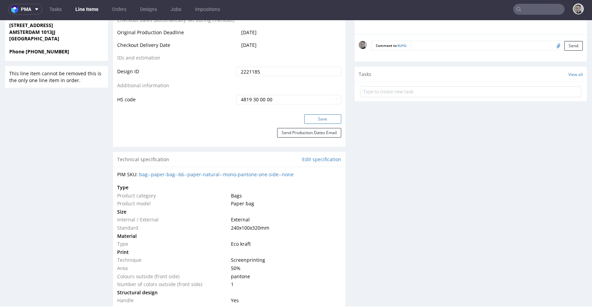
click at [323, 116] on button "Save" at bounding box center [322, 119] width 37 height 10
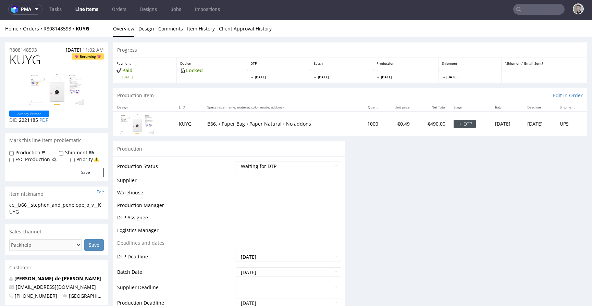
scroll to position [95, 0]
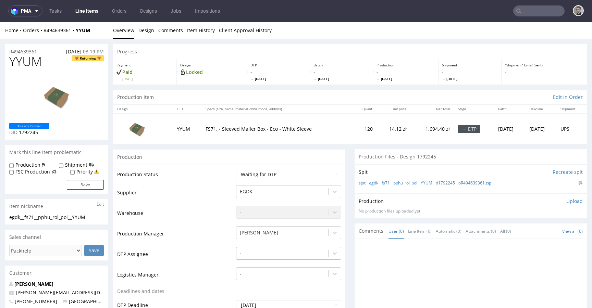
click at [287, 255] on div "-" at bounding box center [288, 252] width 105 height 10
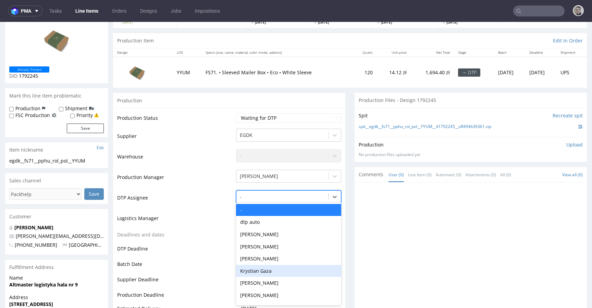
click at [284, 269] on div "Krystian Gaza" at bounding box center [288, 271] width 105 height 12
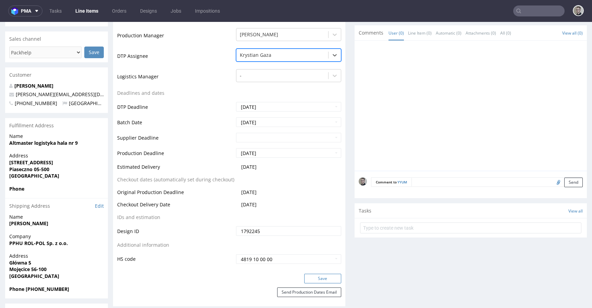
click at [322, 280] on button "Save" at bounding box center [322, 279] width 37 height 10
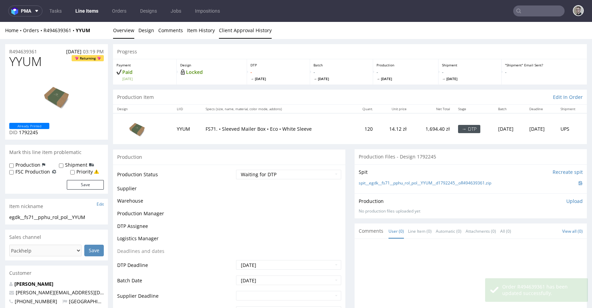
scroll to position [11, 0]
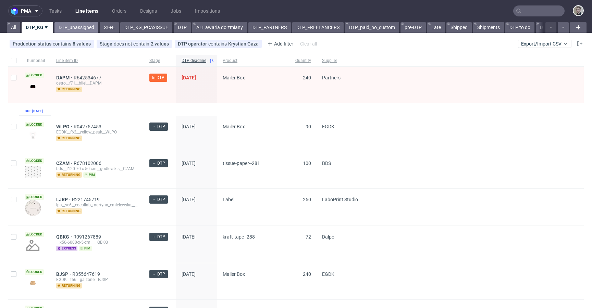
click at [64, 30] on link "DTP_unassigned" at bounding box center [76, 27] width 44 height 11
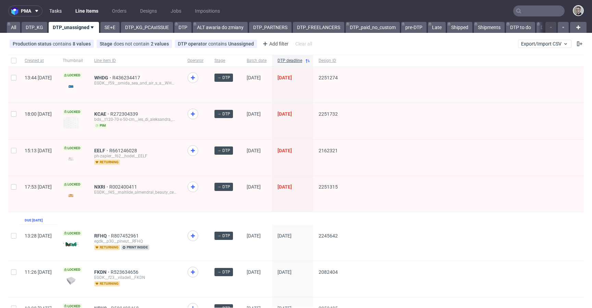
click at [61, 14] on link "Tasks" at bounding box center [55, 10] width 21 height 11
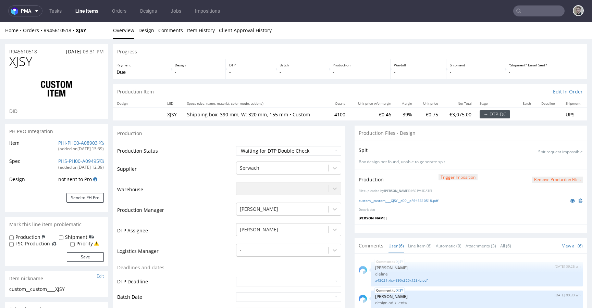
scroll to position [41, 0]
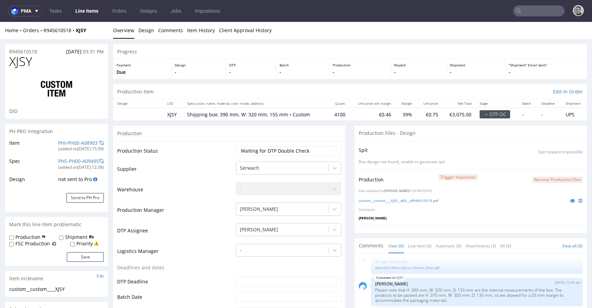
click at [437, 131] on div "Production Files - Design" at bounding box center [470, 133] width 232 height 15
click at [426, 199] on link "custom__custom____XJSY__d00__oR945610518.pdf" at bounding box center [397, 200] width 79 height 5
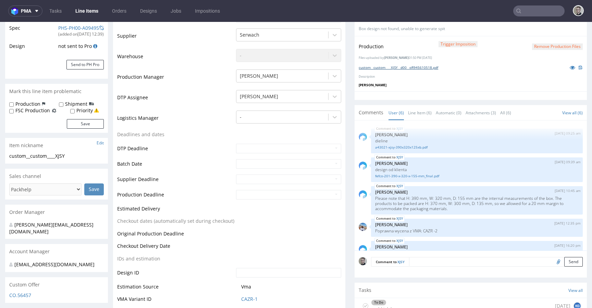
scroll to position [114, 0]
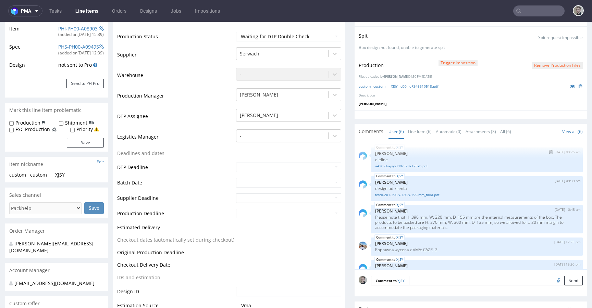
click at [417, 164] on link "a43021-xjsy-390x320x125xb.pdf" at bounding box center [476, 166] width 203 height 5
click at [416, 194] on link "fefco-201-390-x-320-x-155-mm_final.pdf" at bounding box center [476, 194] width 203 height 5
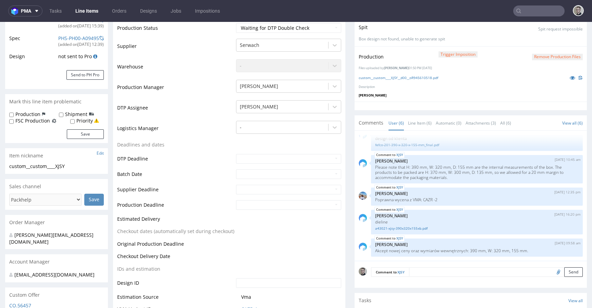
scroll to position [126, 0]
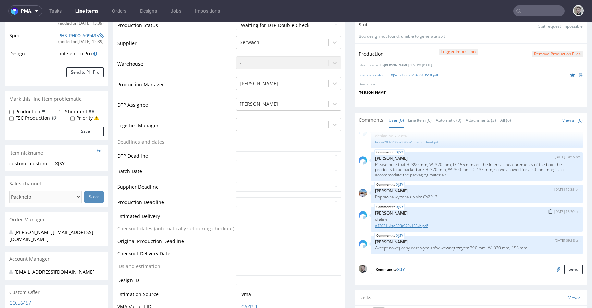
click at [416, 227] on link "a43021-xjsy-390x320x155xb.pdf" at bounding box center [476, 225] width 203 height 5
click at [288, 26] on select "Waiting for Artwork Waiting for Diecut Waiting for Mockup Waiting for DTP Waiti…" at bounding box center [288, 26] width 105 height 10
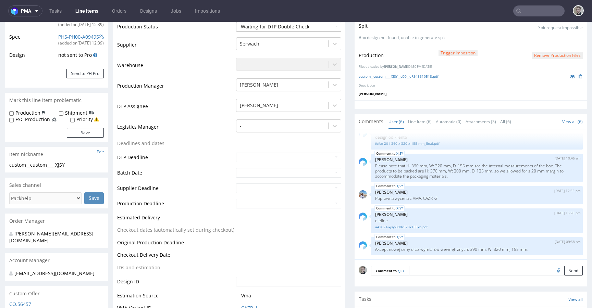
select select "dtp_dc_done"
click at [236, 22] on select "Waiting for Artwork Waiting for Diecut Waiting for Mockup Waiting for DTP Waiti…" at bounding box center [288, 27] width 105 height 10
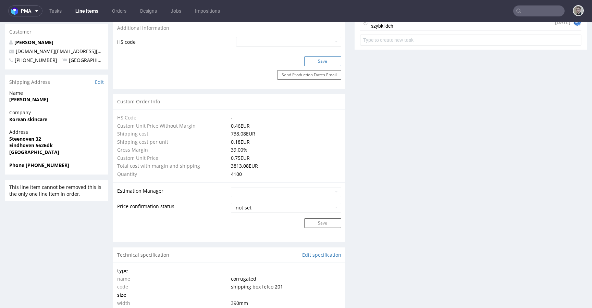
click at [331, 61] on button "Save" at bounding box center [322, 61] width 37 height 10
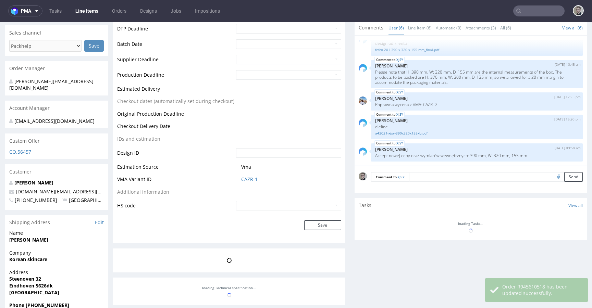
scroll to position [277, 0]
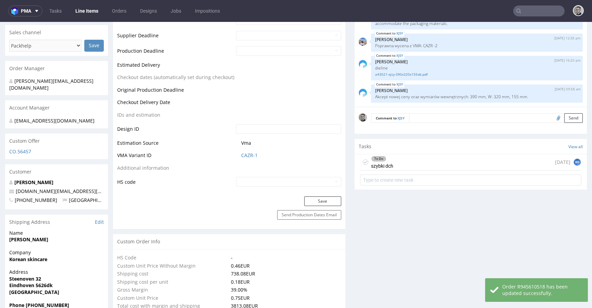
click at [432, 165] on div "To Do szybki dch today KG" at bounding box center [470, 162] width 221 height 16
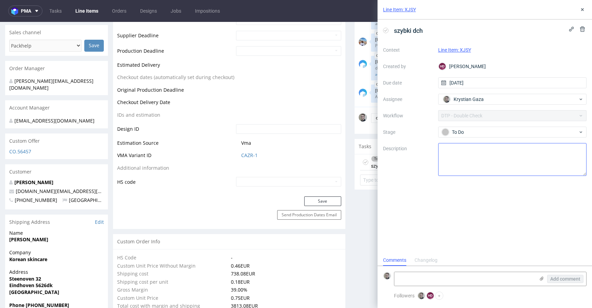
scroll to position [5, 0]
click at [491, 130] on div "To Do" at bounding box center [509, 132] width 136 height 8
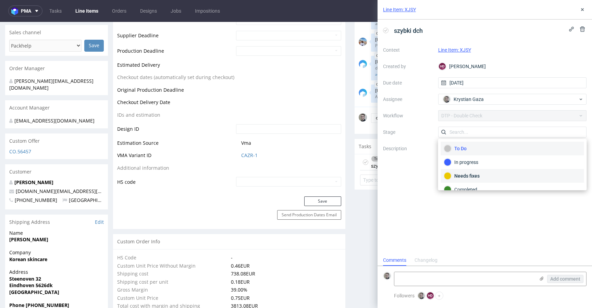
click at [488, 170] on div "Needs fixes" at bounding box center [512, 176] width 143 height 14
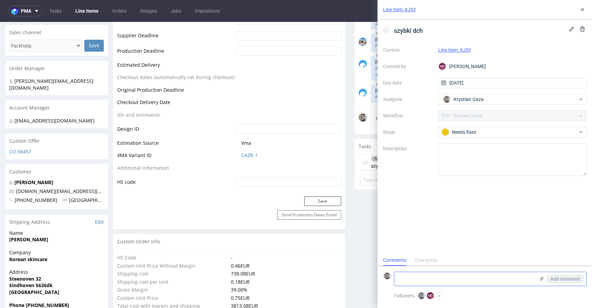
click at [464, 280] on textarea at bounding box center [464, 279] width 140 height 14
type textarea "niecały wykrojnik ma overprint ;)"
click at [561, 277] on span "Add comment" at bounding box center [565, 279] width 30 height 5
click at [582, 10] on icon at bounding box center [581, 9] width 5 height 5
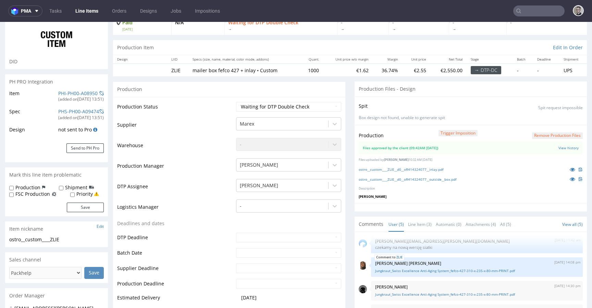
scroll to position [140, 0]
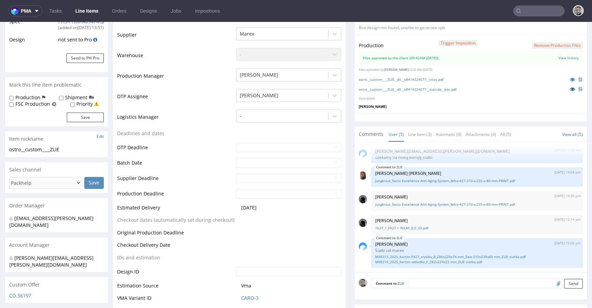
click at [569, 88] on icon at bounding box center [571, 89] width 5 height 5
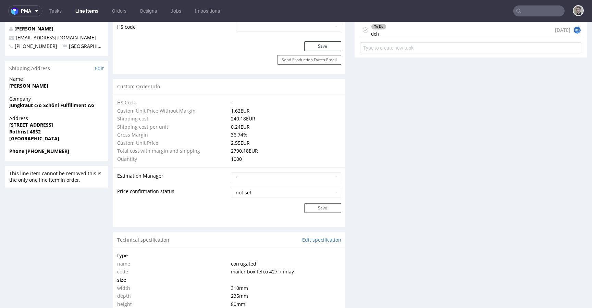
scroll to position [291, 0]
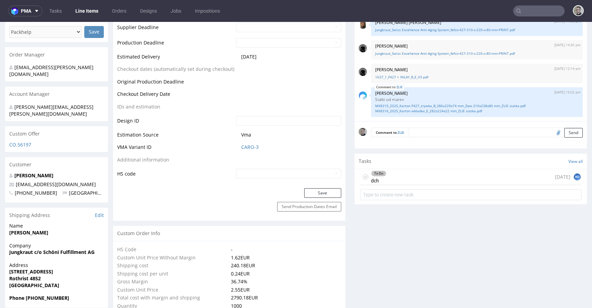
drag, startPoint x: 419, startPoint y: 180, endPoint x: 419, endPoint y: 202, distance: 21.9
click at [419, 180] on div "To Do dch today KG" at bounding box center [470, 177] width 221 height 16
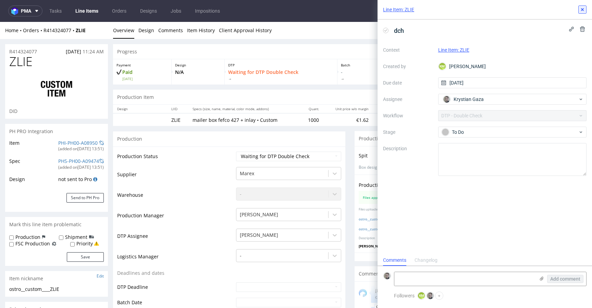
click at [582, 8] on icon at bounding box center [581, 9] width 5 height 5
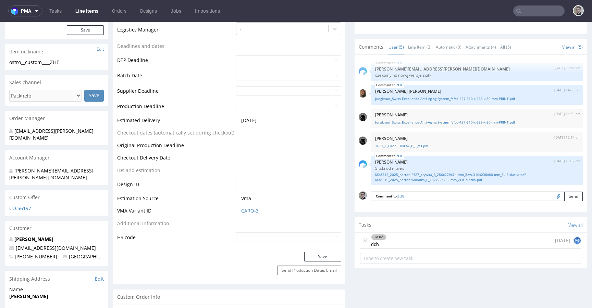
scroll to position [82, 0]
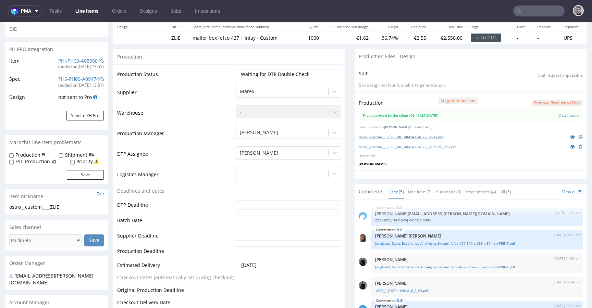
click at [434, 137] on link "ostro__custom____ZLIE__d0__oR414324077__inlay.pdf" at bounding box center [400, 137] width 85 height 5
click at [438, 144] on link "ostro__custom____ZLIE__d0__oR414324077__outside__box.pdf" at bounding box center [407, 146] width 98 height 5
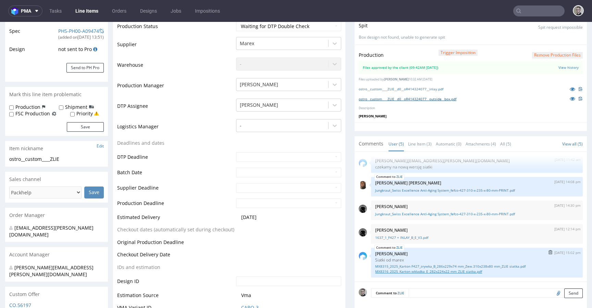
scroll to position [130, 0]
click at [412, 265] on link "MX8315_2025_Karton F427_zrywka_B_286x229x74 mm_Zew.310x238x80 mm_ZLIE siatka.pdf" at bounding box center [476, 266] width 203 height 5
click at [415, 270] on link "MX8316_2025_Karton wkładka_E_282x224x22 mm_ZLIE siatka.pdf" at bounding box center [476, 271] width 203 height 5
click at [408, 236] on link "1637_1_F427 + INLAY_B_E_V3.pdf" at bounding box center [476, 237] width 203 height 5
click at [429, 214] on link "Jungkraut_Swiss Excellence Anti-Aging System_fefco-427-310-x-235-x-80-mm-PRINT.…" at bounding box center [476, 213] width 203 height 5
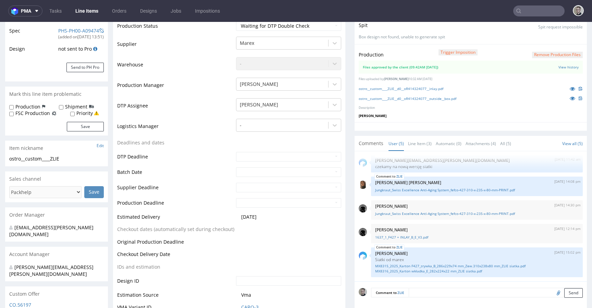
scroll to position [0, 0]
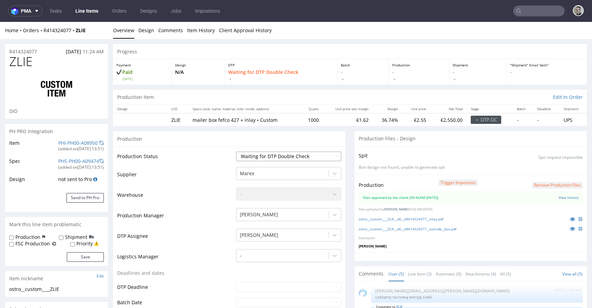
click at [286, 160] on select "Waiting for Artwork Waiting for Diecut Waiting for Mockup Waiting for DTP Waiti…" at bounding box center [288, 157] width 105 height 10
click at [236, 152] on select "Waiting for Artwork Waiting for Diecut Waiting for Mockup Waiting for DTP Waiti…" at bounding box center [288, 157] width 105 height 10
click at [290, 158] on select "Waiting for Artwork Waiting for Diecut Waiting for Mockup Waiting for DTP Waiti…" at bounding box center [288, 157] width 105 height 10
select select "dtp_production_ready"
click at [236, 152] on select "Waiting for Artwork Waiting for Diecut Waiting for Mockup Waiting for DTP Waiti…" at bounding box center [288, 157] width 105 height 10
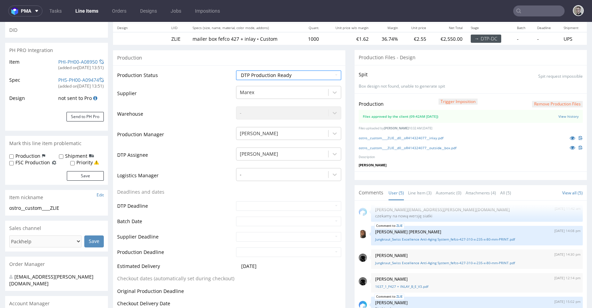
scroll to position [411, 0]
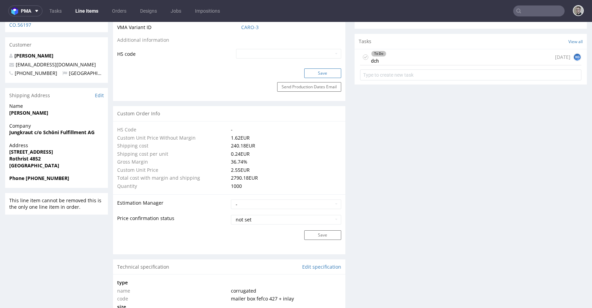
click at [323, 73] on button "Save" at bounding box center [322, 73] width 37 height 10
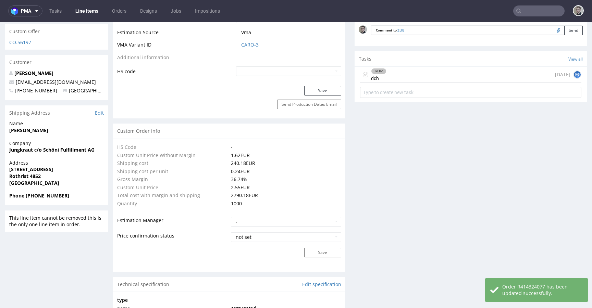
scroll to position [331, 0]
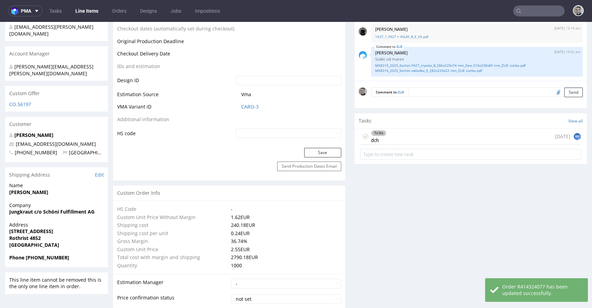
click at [364, 137] on use at bounding box center [365, 136] width 3 height 2
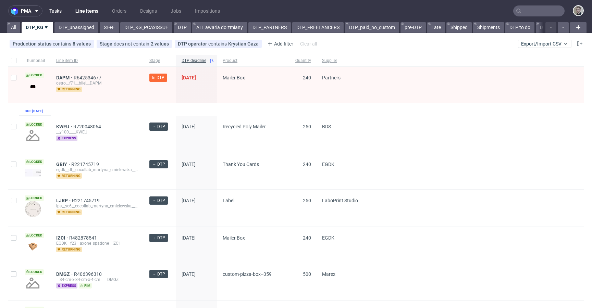
click at [57, 12] on link "Tasks" at bounding box center [55, 10] width 21 height 11
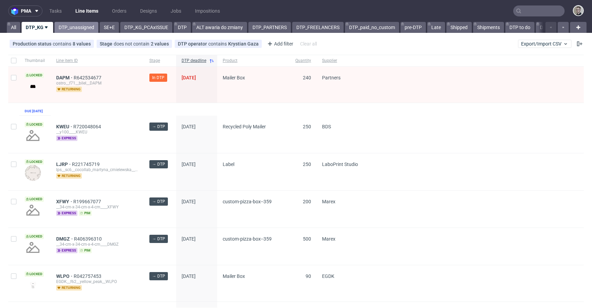
click at [81, 24] on link "DTP_unassigned" at bounding box center [76, 27] width 44 height 11
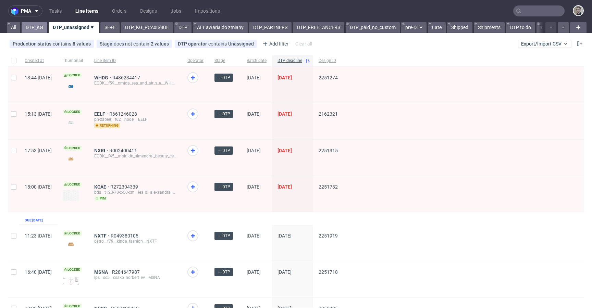
click at [33, 30] on link "DTP_KG" at bounding box center [35, 27] width 26 height 11
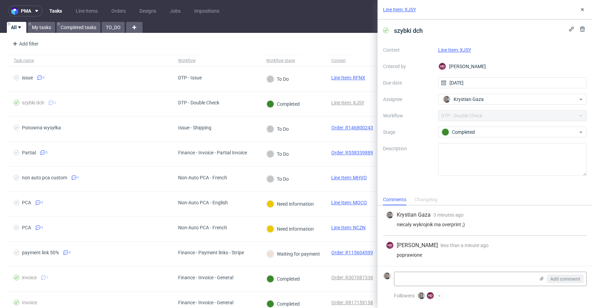
click at [462, 50] on link "Line Item: XJSY" at bounding box center [454, 49] width 33 height 5
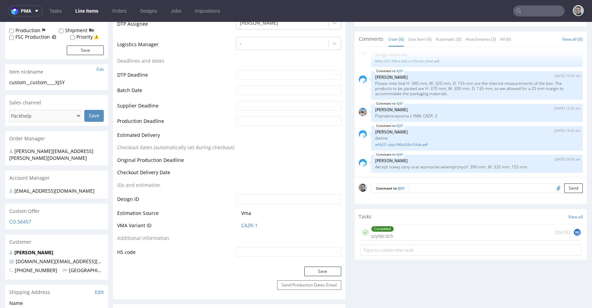
scroll to position [222, 0]
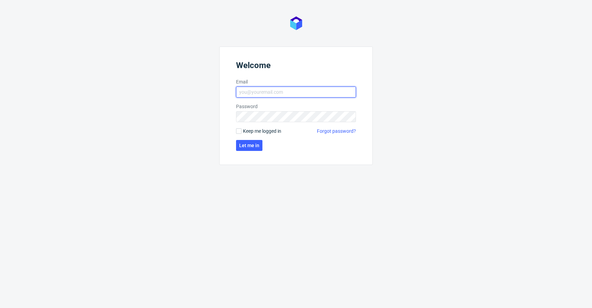
type input "[EMAIL_ADDRESS][DOMAIN_NAME]"
click at [268, 131] on span "Keep me logged in" at bounding box center [262, 131] width 38 height 7
click at [241, 131] on input "Keep me logged in" at bounding box center [238, 130] width 5 height 5
checkbox input "true"
click at [253, 142] on button "Let me in" at bounding box center [249, 145] width 26 height 11
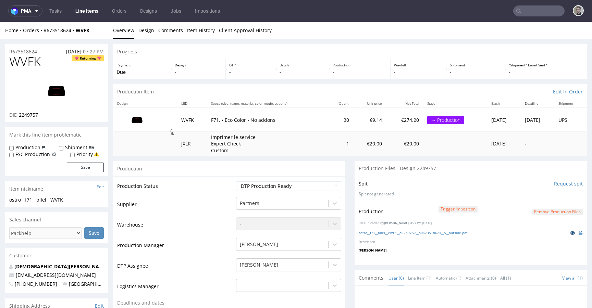
click at [569, 231] on icon at bounding box center [571, 232] width 5 height 5
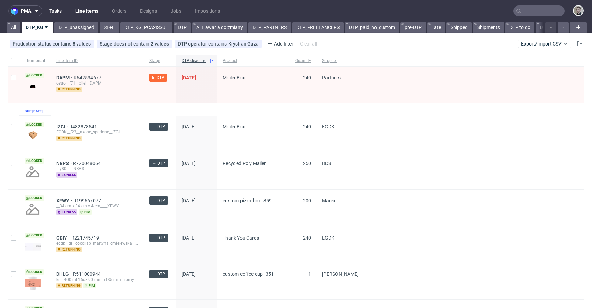
click at [56, 10] on link "Tasks" at bounding box center [55, 10] width 21 height 11
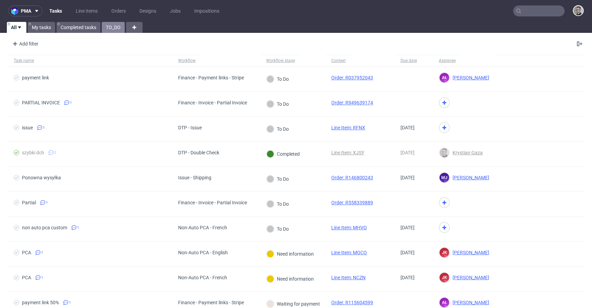
click at [112, 24] on link "TO_DO" at bounding box center [113, 27] width 23 height 11
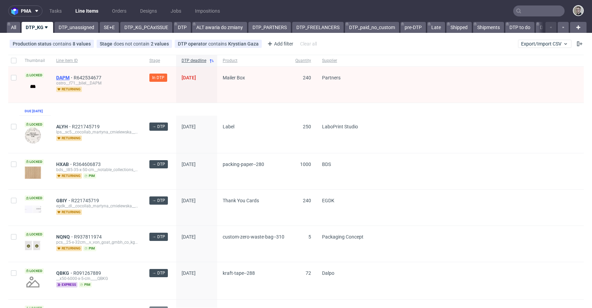
click at [64, 78] on span "DAPM" at bounding box center [64, 77] width 17 height 5
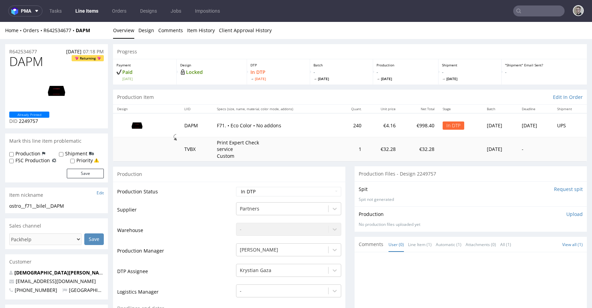
click at [43, 206] on div "ostro__f71__bilel__DAPM" at bounding box center [56, 206] width 95 height 7
copy div "ostro__f71__bilel__DAPM"
drag, startPoint x: 45, startPoint y: 50, endPoint x: 0, endPoint y: 42, distance: 45.3
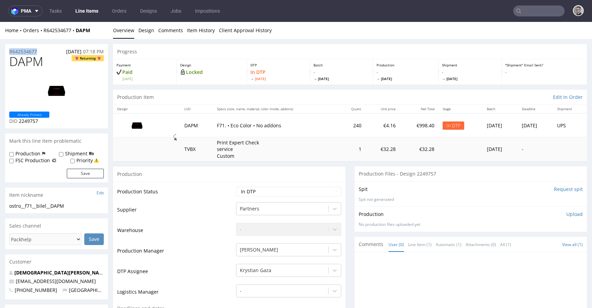
copy p "R642534677"
click at [566, 213] on p "Upload" at bounding box center [574, 214] width 16 height 7
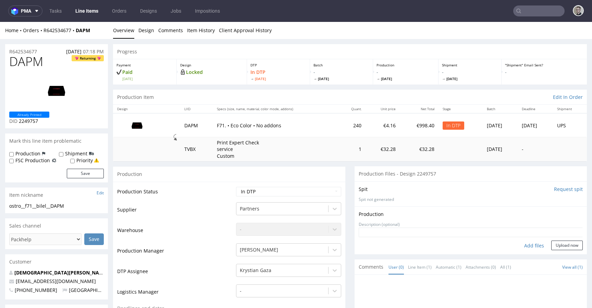
click at [526, 245] on div "Add files" at bounding box center [534, 246] width 34 height 10
type input "C:\fakepath\ostro__f71__bilel__DAPM__d2249757__oR642534677__5__outside.pdf"
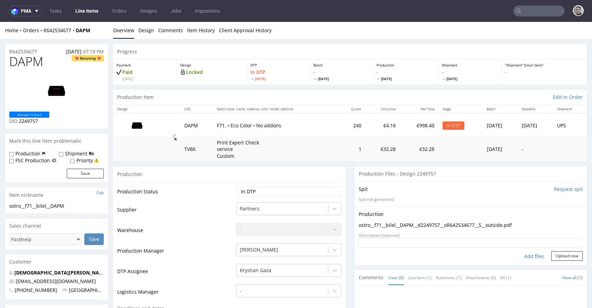
click at [546, 249] on form "Add files Upload now" at bounding box center [470, 249] width 224 height 23
click at [553, 254] on button "Upload now" at bounding box center [567, 256] width 32 height 10
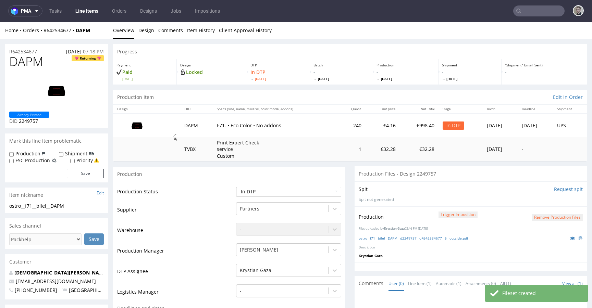
click at [275, 192] on select "Waiting for Artwork Waiting for Diecut Waiting for Mockup Waiting for DTP Waiti…" at bounding box center [288, 192] width 105 height 10
select select "dtp_production_ready"
click at [236, 187] on select "Waiting for Artwork Waiting for Diecut Waiting for Mockup Waiting for DTP Waiti…" at bounding box center [288, 192] width 105 height 10
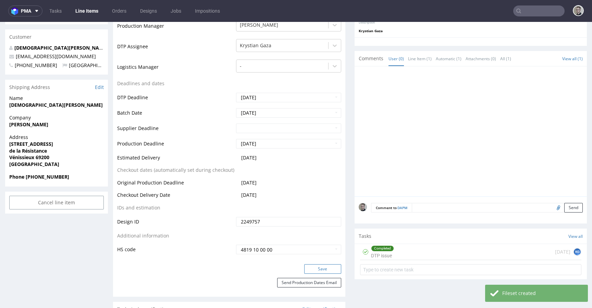
click at [323, 272] on button "Save" at bounding box center [322, 269] width 37 height 10
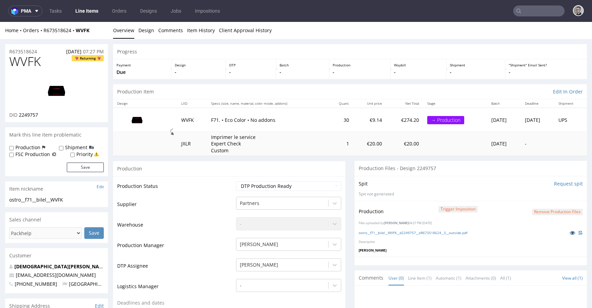
click at [569, 231] on icon at bounding box center [571, 232] width 5 height 5
click at [454, 232] on link "ostro__f71__bilel__WVFK__d2249757__oR673518624__5__outside.pdf" at bounding box center [412, 232] width 109 height 5
click at [566, 229] on p at bounding box center [574, 233] width 16 height 8
click at [569, 233] on icon at bounding box center [571, 232] width 5 height 5
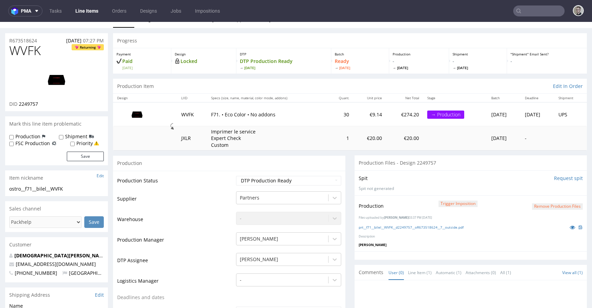
scroll to position [12, 0]
click at [569, 225] on icon at bounding box center [571, 226] width 5 height 5
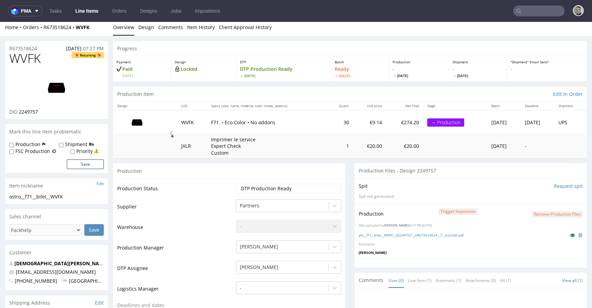
scroll to position [0, 0]
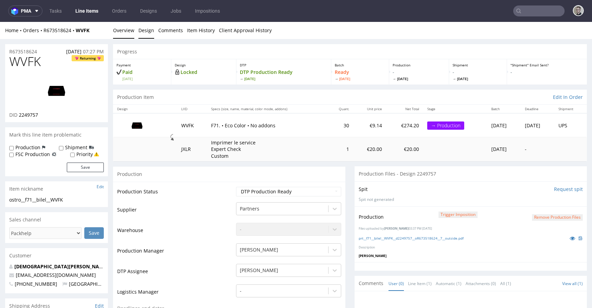
click at [144, 27] on link "Design" at bounding box center [146, 30] width 16 height 17
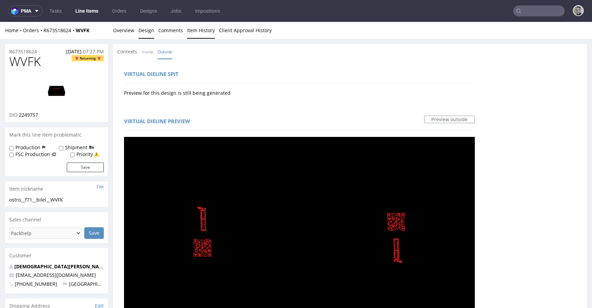
click at [199, 29] on link "Item History" at bounding box center [201, 30] width 28 height 17
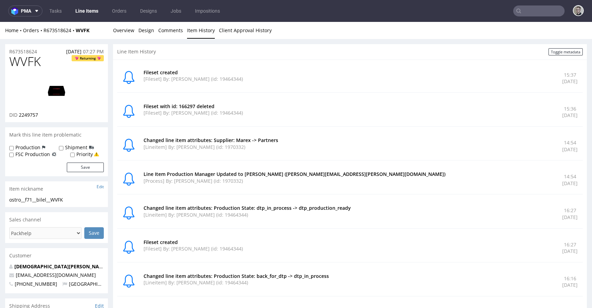
click at [270, 175] on p "Line Item Production Manager Updated to [PERSON_NAME] ([PERSON_NAME][EMAIL_ADDR…" at bounding box center [348, 174] width 410 height 7
click at [120, 31] on link "Overview" at bounding box center [123, 30] width 21 height 17
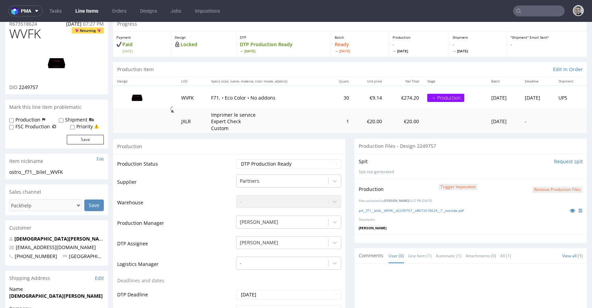
scroll to position [35, 0]
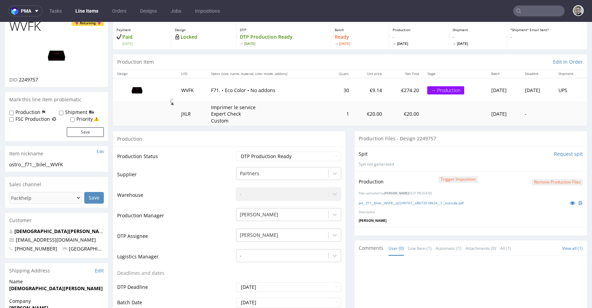
click at [435, 162] on p "Spit not generated" at bounding box center [470, 165] width 224 height 6
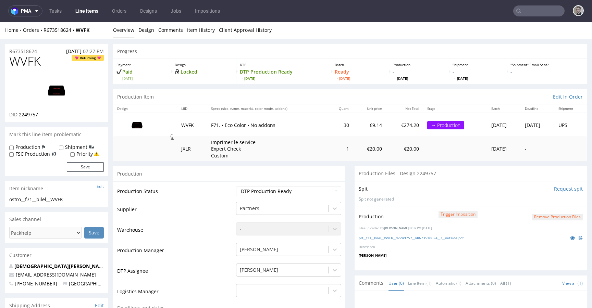
scroll to position [0, 0]
click at [541, 214] on form "Remove production files" at bounding box center [557, 217] width 51 height 7
click at [542, 215] on button "Remove production files" at bounding box center [557, 217] width 51 height 7
click at [537, 203] on link "Yes" at bounding box center [536, 202] width 20 height 10
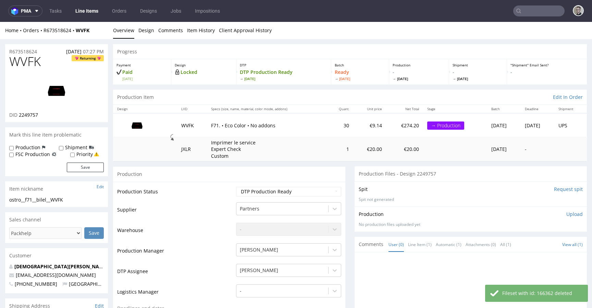
click at [566, 212] on p "Upload" at bounding box center [574, 214] width 16 height 7
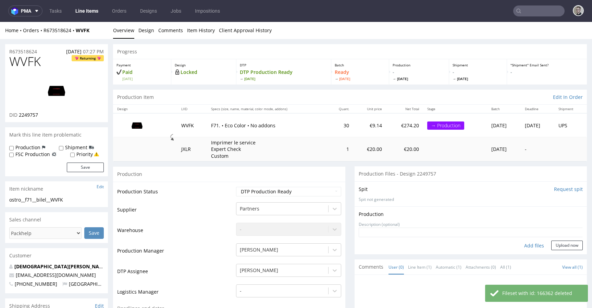
click at [525, 243] on div "Add files" at bounding box center [534, 246] width 34 height 10
type input "C:\fakepath\ostro__f71__bilel__WVFK__d2249757__oR673518624__5__outside.pdf"
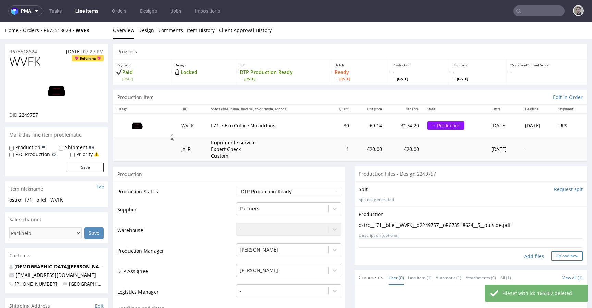
click at [560, 256] on button "Upload now" at bounding box center [567, 256] width 32 height 10
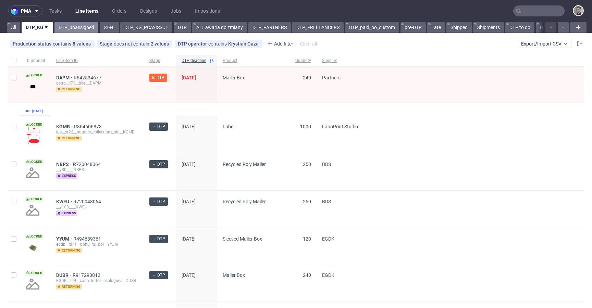
click at [84, 25] on link "DTP_unassigned" at bounding box center [76, 27] width 44 height 11
